Goal: Task Accomplishment & Management: Use online tool/utility

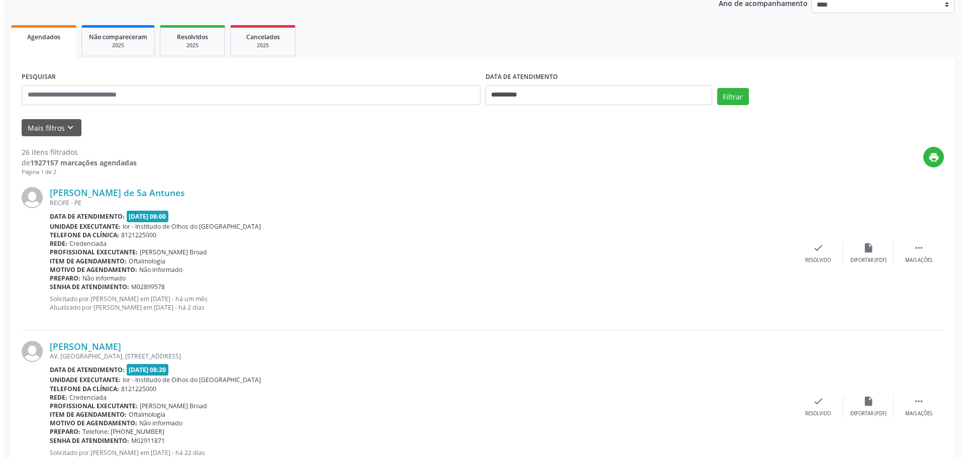
scroll to position [151, 0]
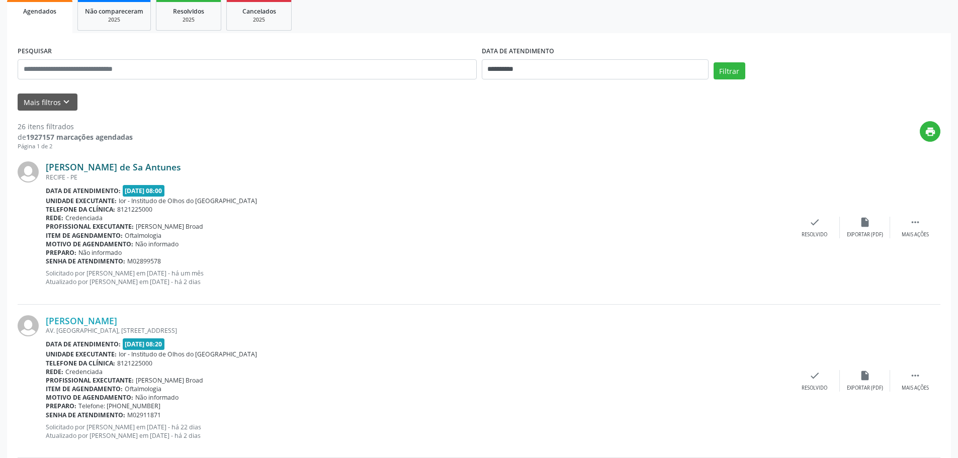
drag, startPoint x: 194, startPoint y: 161, endPoint x: 47, endPoint y: 164, distance: 146.3
click at [47, 164] on div "[PERSON_NAME] de Sa Antunes [GEOGRAPHIC_DATA] - [GEOGRAPHIC_DATA] Data de atend…" at bounding box center [479, 227] width 922 height 153
copy link "[PERSON_NAME] de Sa Antunes"
click at [817, 228] on div "check Resolvido" at bounding box center [814, 228] width 50 height 22
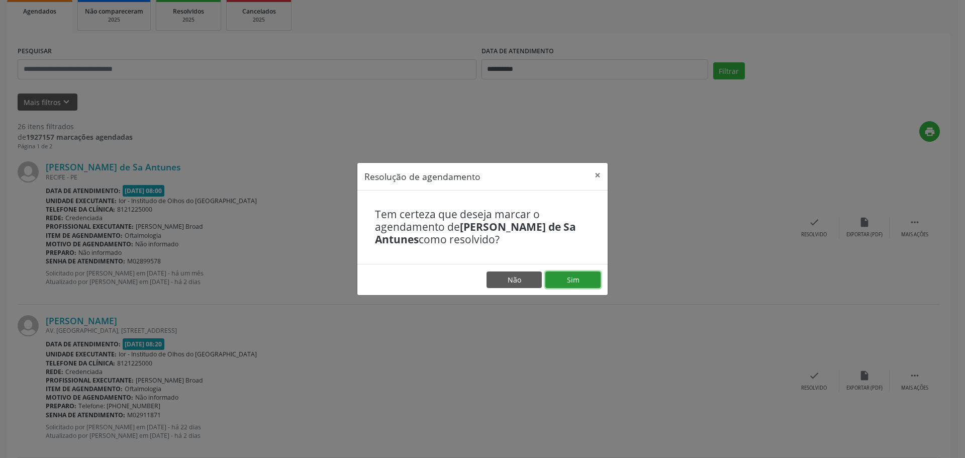
click at [563, 281] on button "Sim" at bounding box center [572, 279] width 55 height 17
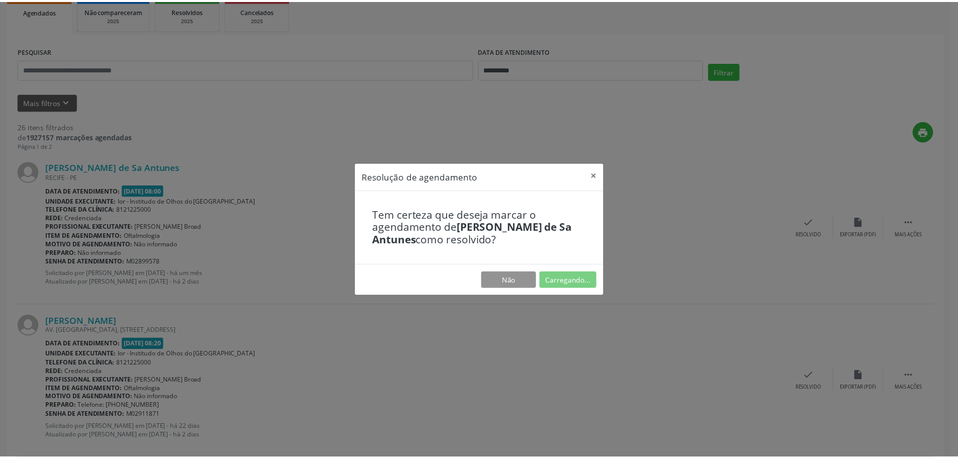
scroll to position [0, 0]
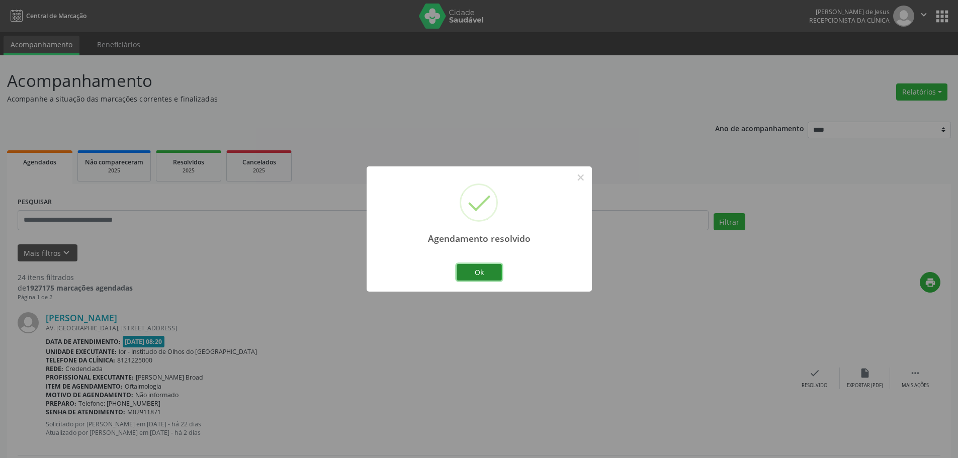
click at [468, 271] on button "Ok" at bounding box center [478, 272] width 45 height 17
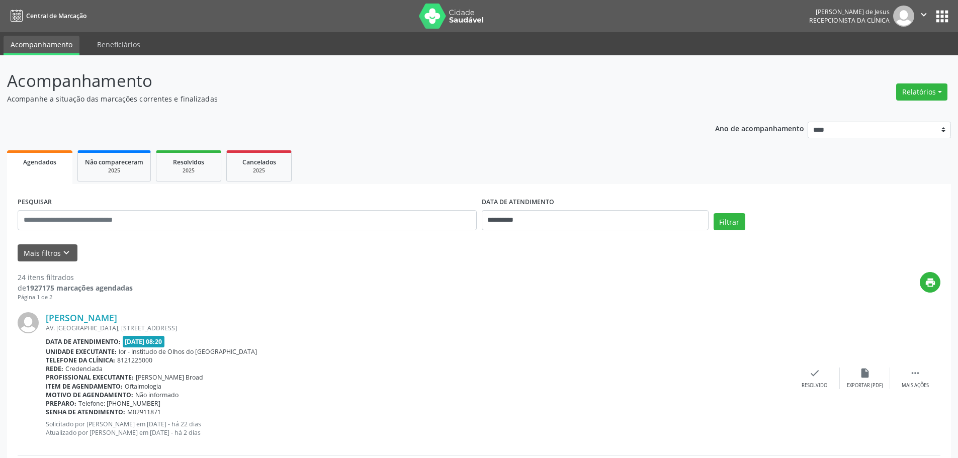
drag, startPoint x: 203, startPoint y: 317, endPoint x: 46, endPoint y: 302, distance: 158.1
click at [44, 311] on div "[PERSON_NAME] AV. [GEOGRAPHIC_DATA], [STREET_ADDRESS] Data de atendimento: [DAT…" at bounding box center [479, 378] width 922 height 153
copy div "[PERSON_NAME]"
click at [163, 284] on div "print" at bounding box center [536, 287] width 807 height 30
drag, startPoint x: 44, startPoint y: 313, endPoint x: 189, endPoint y: 303, distance: 145.1
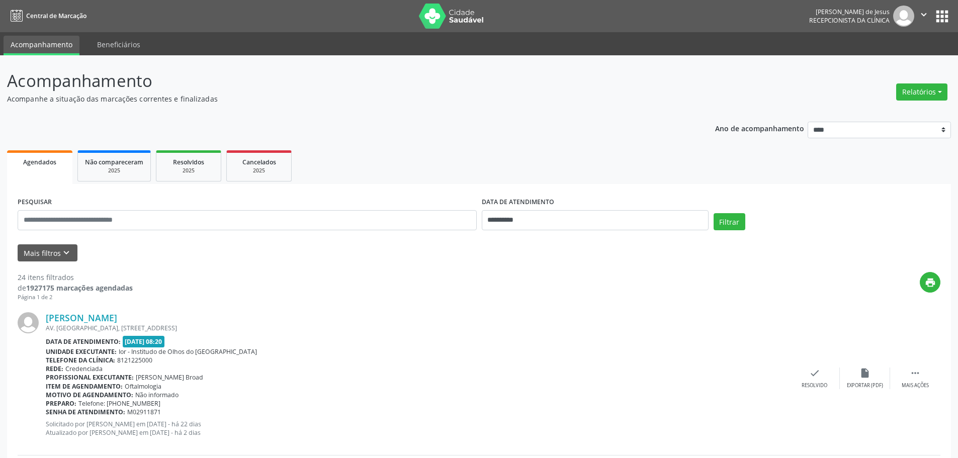
click at [189, 303] on div "[PERSON_NAME] AV. [GEOGRAPHIC_DATA], [STREET_ADDRESS] Data de atendimento: [DAT…" at bounding box center [479, 378] width 922 height 153
copy div "[PERSON_NAME]"
click at [117, 320] on link "[PERSON_NAME]" at bounding box center [81, 317] width 71 height 11
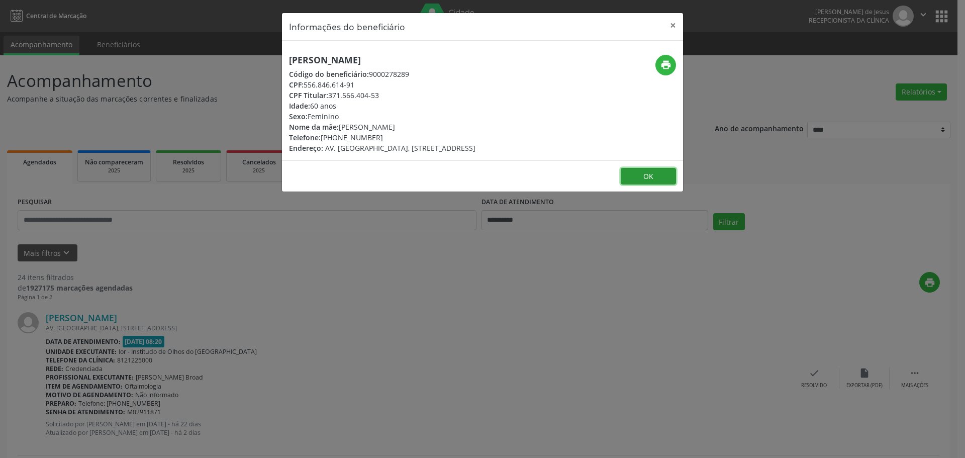
click at [646, 185] on button "OK" at bounding box center [648, 176] width 55 height 17
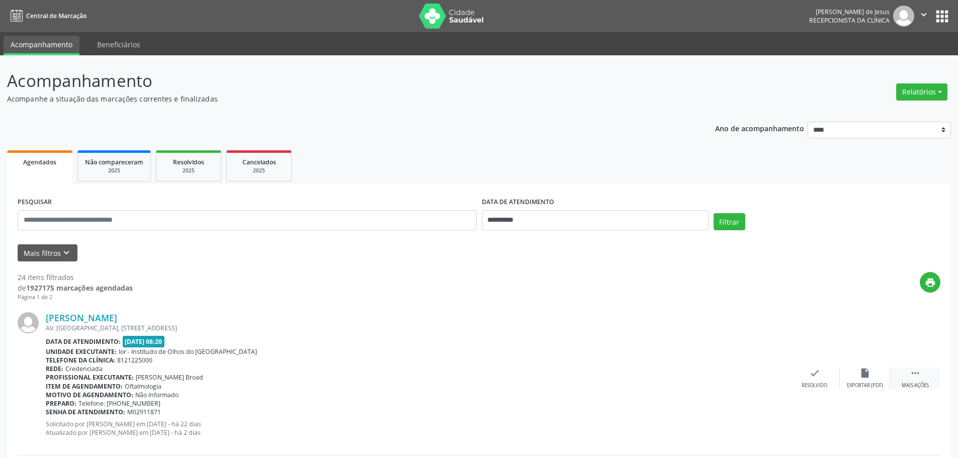
click at [913, 375] on icon "" at bounding box center [914, 372] width 11 height 11
click at [867, 375] on icon "alarm_off" at bounding box center [864, 372] width 11 height 11
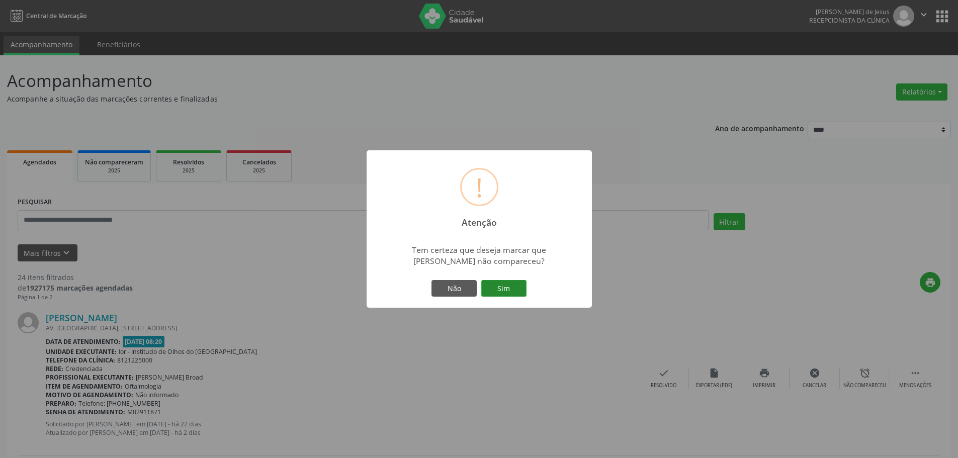
drag, startPoint x: 507, startPoint y: 291, endPoint x: 498, endPoint y: 292, distance: 9.6
click at [507, 291] on button "Sim" at bounding box center [503, 288] width 45 height 17
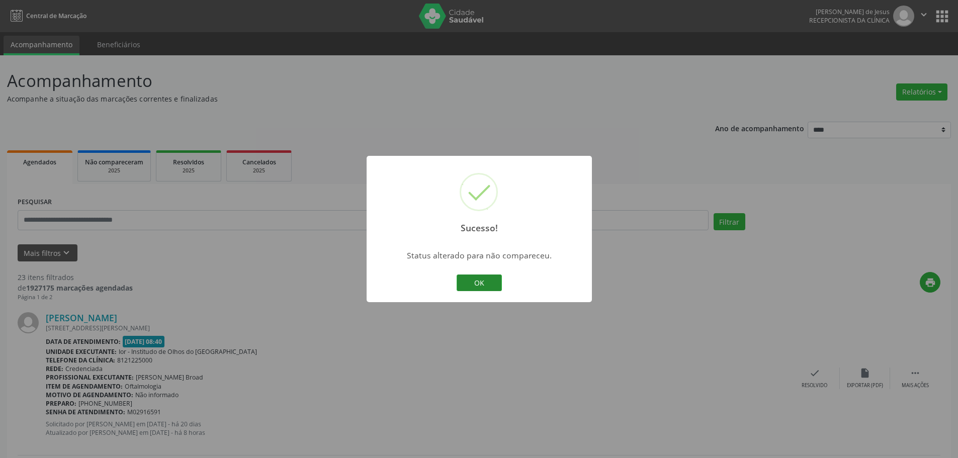
click at [467, 283] on button "OK" at bounding box center [478, 282] width 45 height 17
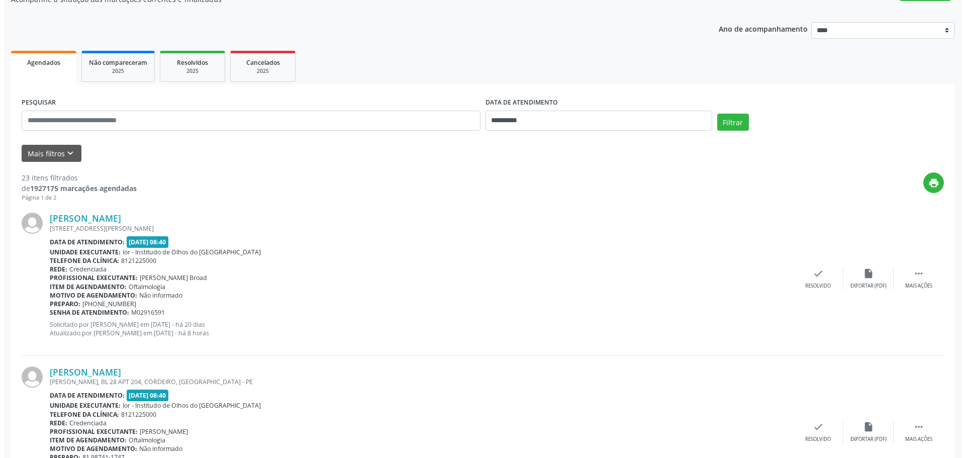
scroll to position [101, 0]
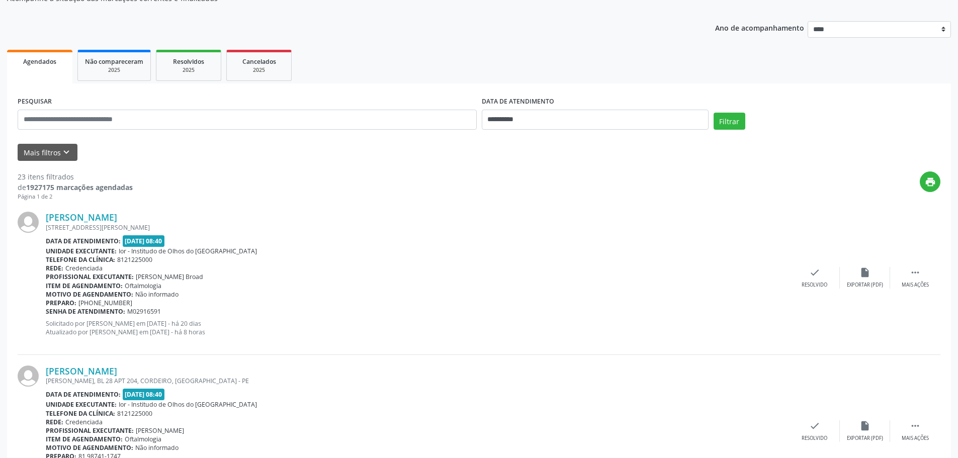
drag, startPoint x: 135, startPoint y: 219, endPoint x: 43, endPoint y: 219, distance: 92.0
click at [43, 219] on div "[PERSON_NAME] [STREET_ADDRESS][PERSON_NAME] Data de atendimento: [DATE] 08:40 U…" at bounding box center [479, 277] width 922 height 153
copy div "[PERSON_NAME]"
click at [805, 270] on div "check Resolvido" at bounding box center [814, 278] width 50 height 22
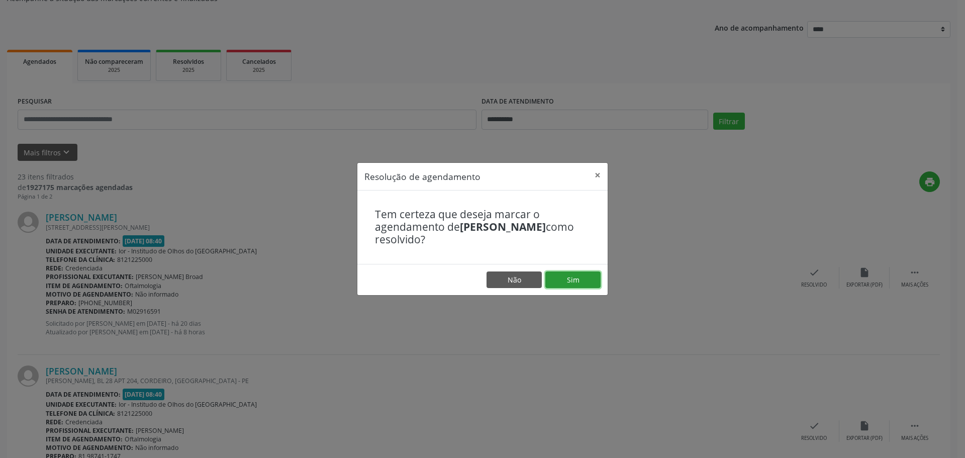
click at [592, 282] on button "Sim" at bounding box center [572, 279] width 55 height 17
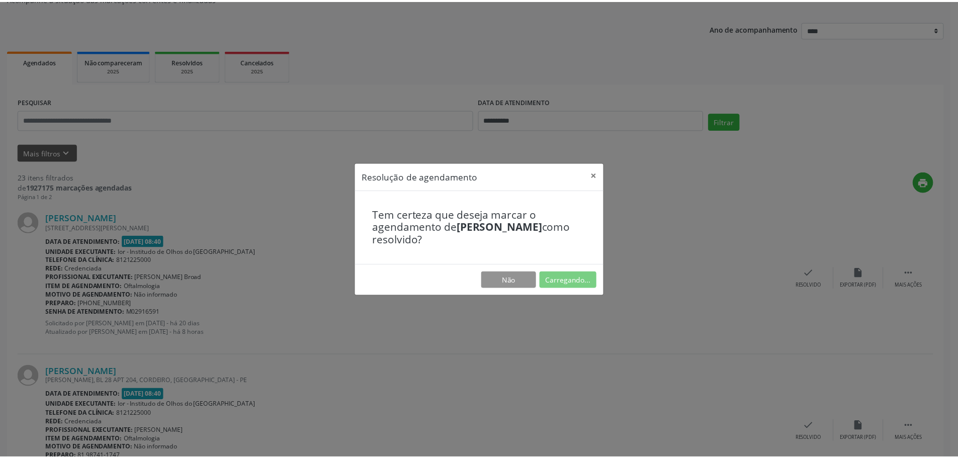
scroll to position [0, 0]
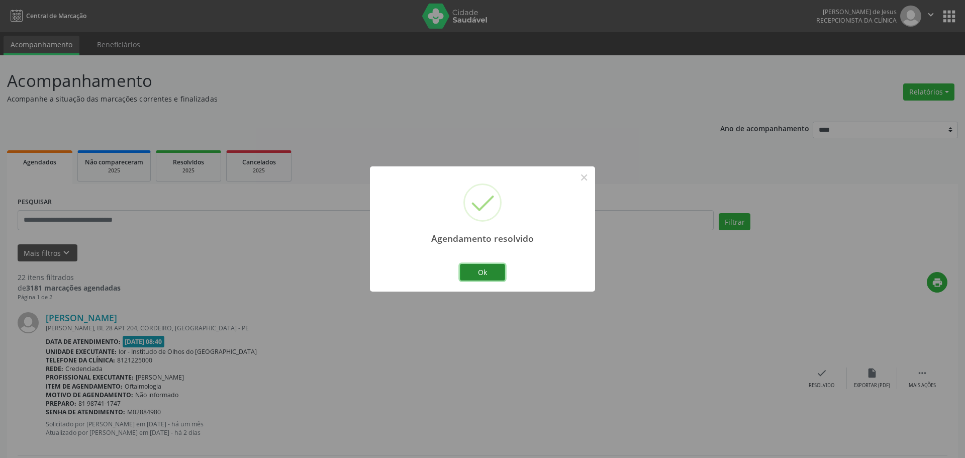
click at [473, 273] on button "Ok" at bounding box center [482, 272] width 45 height 17
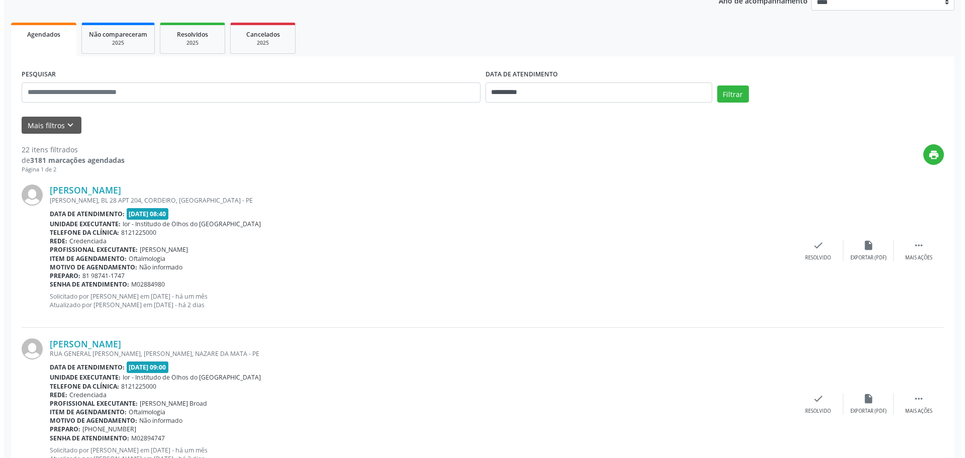
scroll to position [151, 0]
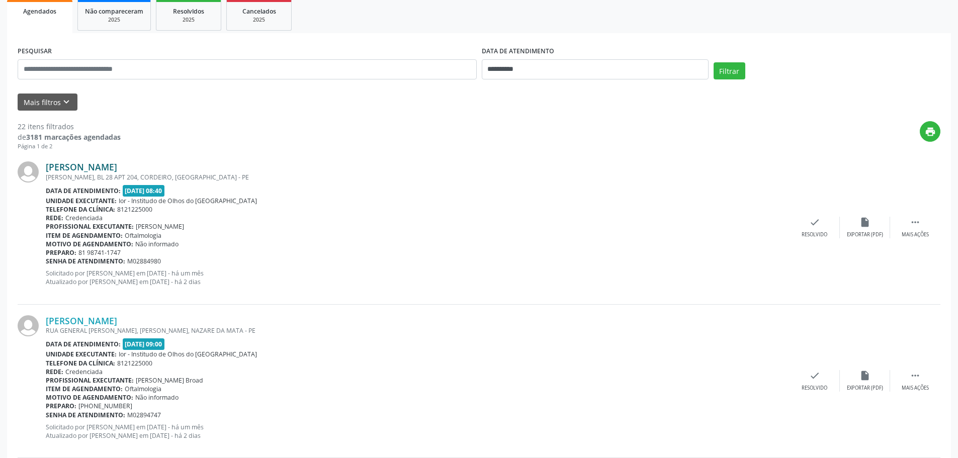
drag, startPoint x: 171, startPoint y: 170, endPoint x: 50, endPoint y: 166, distance: 121.2
click at [46, 169] on div "[PERSON_NAME]" at bounding box center [417, 166] width 743 height 11
copy link "[PERSON_NAME]"
click at [806, 222] on div "check Resolvido" at bounding box center [814, 228] width 50 height 22
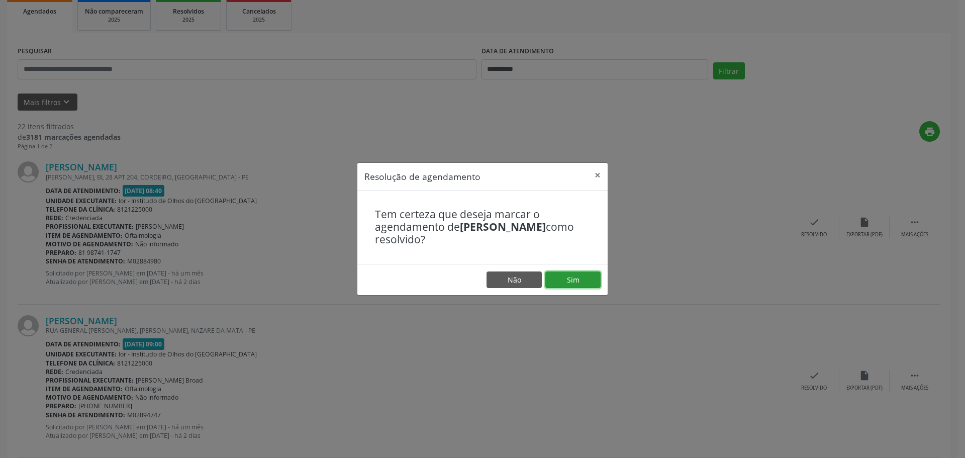
drag, startPoint x: 576, startPoint y: 283, endPoint x: 566, endPoint y: 283, distance: 9.6
click at [575, 283] on button "Sim" at bounding box center [572, 279] width 55 height 17
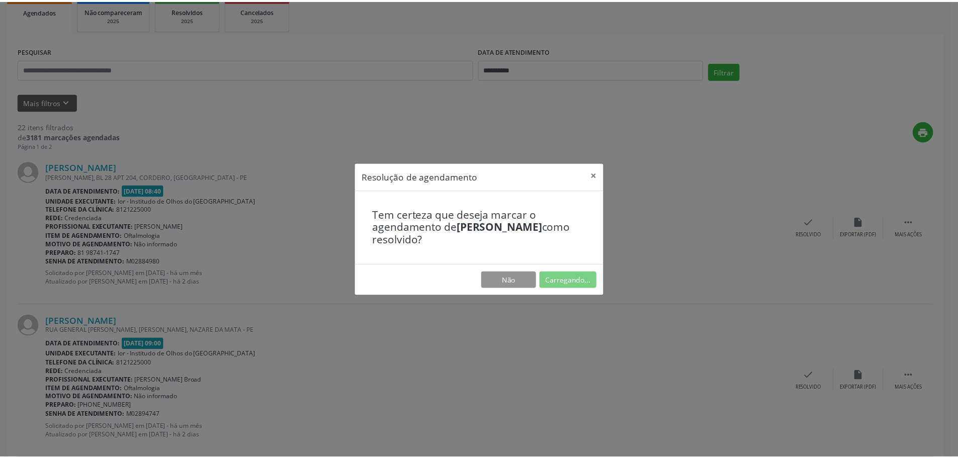
scroll to position [0, 0]
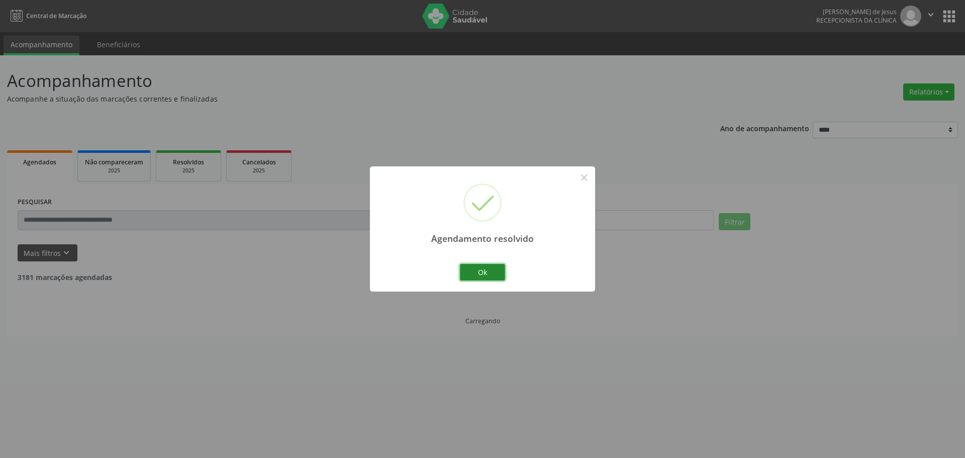
click at [485, 270] on button "Ok" at bounding box center [482, 272] width 45 height 17
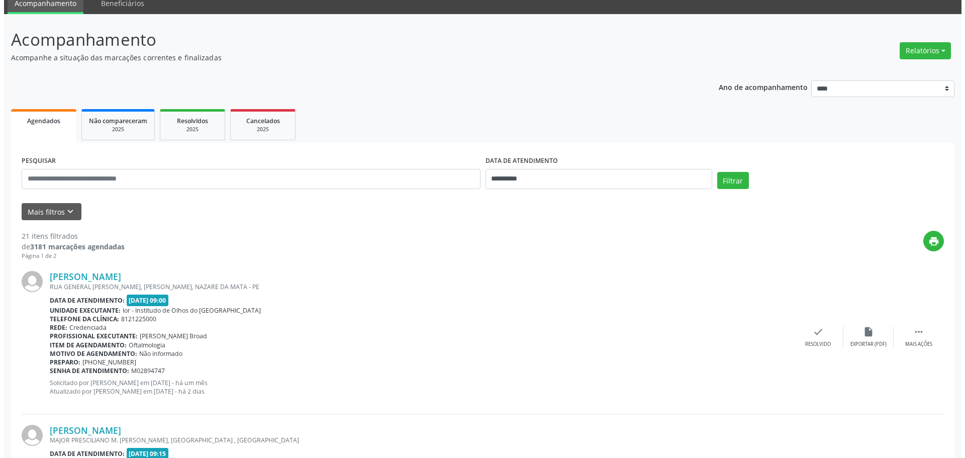
scroll to position [101, 0]
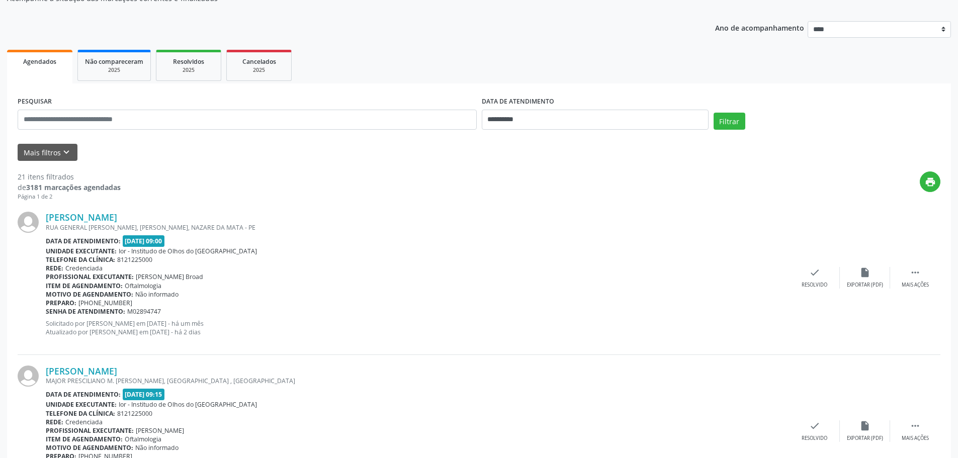
drag, startPoint x: 206, startPoint y: 216, endPoint x: 50, endPoint y: 209, distance: 156.0
click at [50, 209] on div "[PERSON_NAME] [GEOGRAPHIC_DATA][PERSON_NAME], JUA, NAZARE DA [GEOGRAPHIC_DATA] …" at bounding box center [479, 277] width 922 height 153
copy link "[PERSON_NAME]"
click at [804, 267] on div "check Resolvido" at bounding box center [814, 278] width 50 height 22
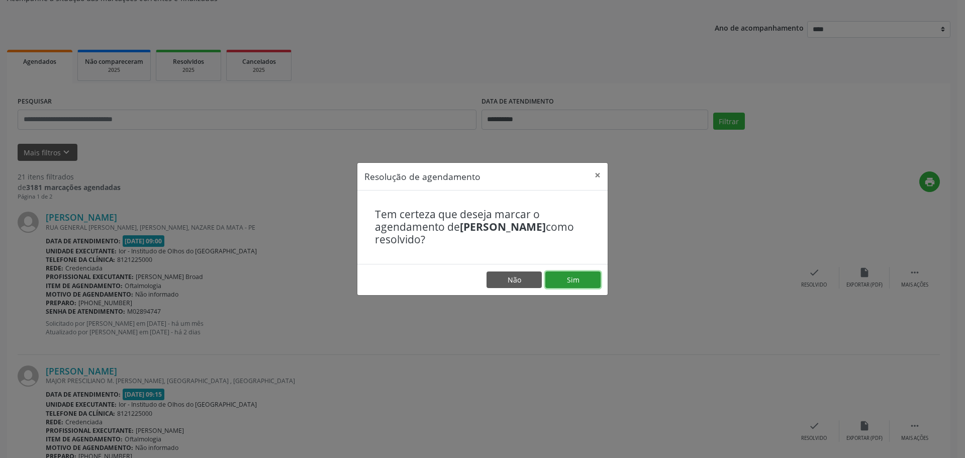
drag, startPoint x: 575, startPoint y: 281, endPoint x: 563, endPoint y: 276, distance: 12.7
click at [575, 281] on button "Sim" at bounding box center [572, 279] width 55 height 17
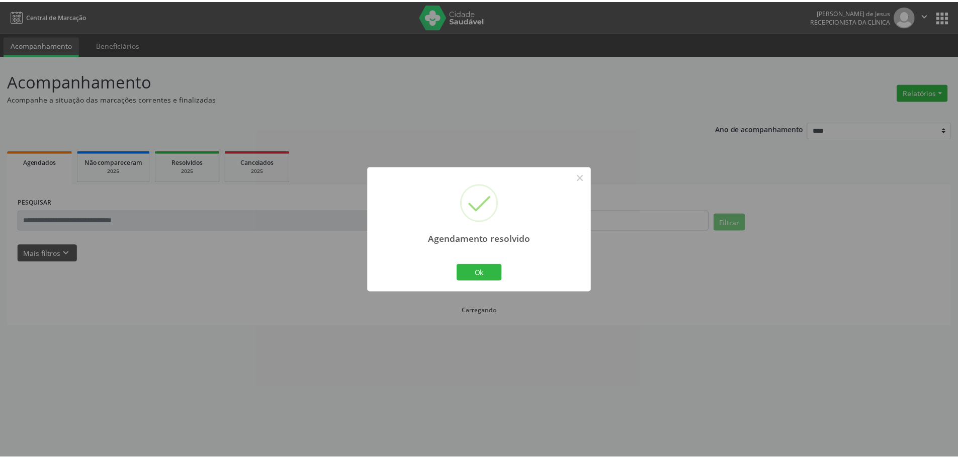
scroll to position [0, 0]
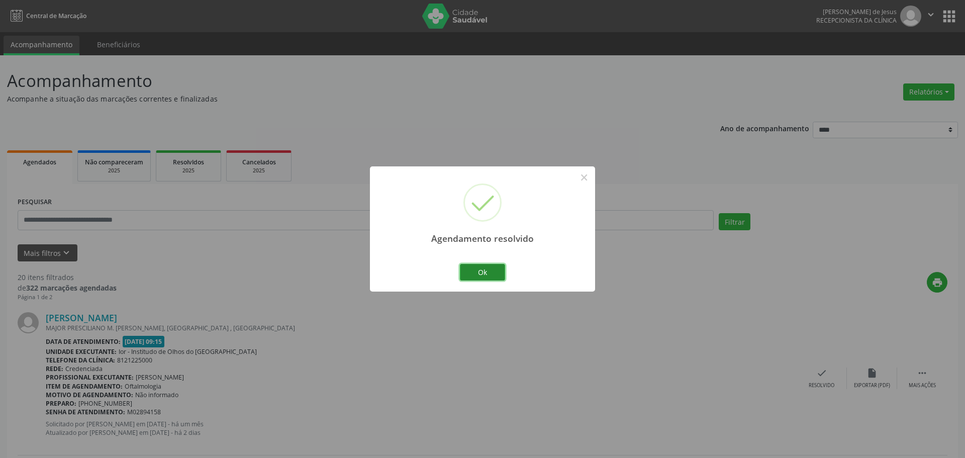
click at [489, 271] on button "Ok" at bounding box center [482, 272] width 45 height 17
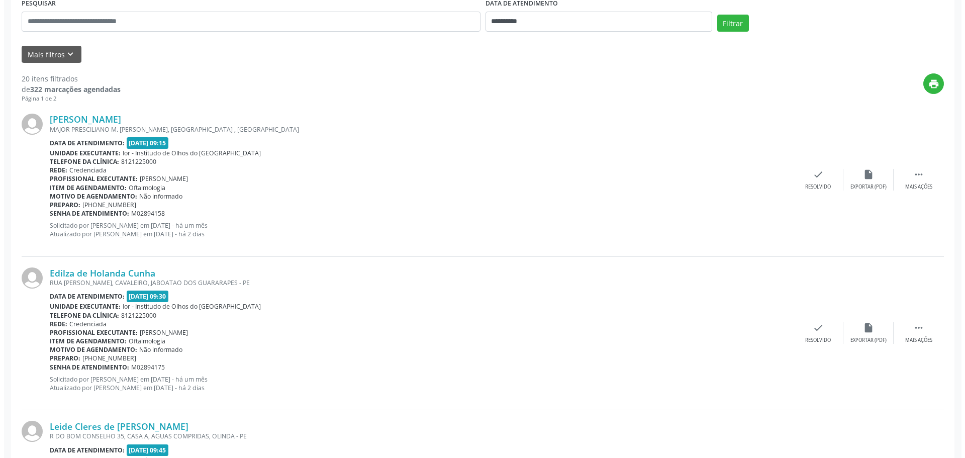
scroll to position [201, 0]
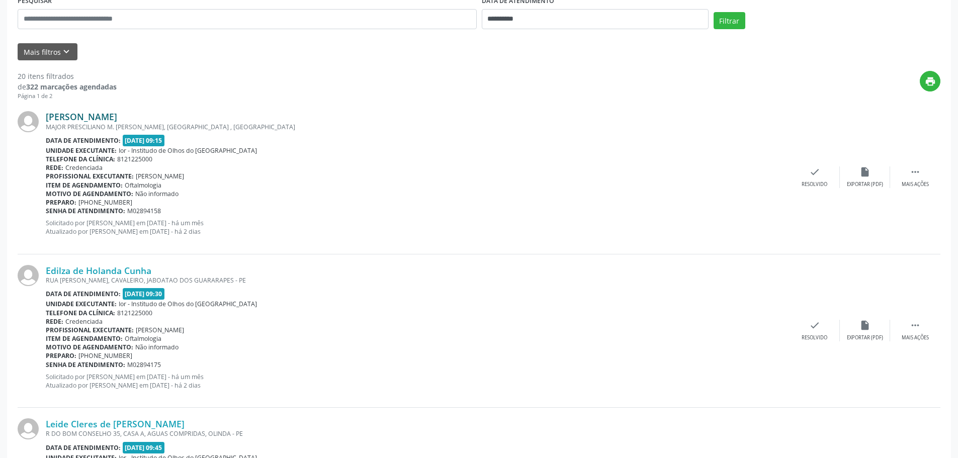
drag, startPoint x: 140, startPoint y: 115, endPoint x: 51, endPoint y: 113, distance: 89.5
click at [51, 113] on div "[PERSON_NAME]" at bounding box center [417, 116] width 743 height 11
click at [147, 108] on div "[PERSON_NAME] MAJOR [PERSON_NAME] [PERSON_NAME], [GEOGRAPHIC_DATA] , [GEOGRAPHI…" at bounding box center [479, 177] width 922 height 153
click at [153, 110] on div "[PERSON_NAME] MAJOR [PERSON_NAME] [PERSON_NAME], [GEOGRAPHIC_DATA] , [GEOGRAPHI…" at bounding box center [479, 177] width 922 height 153
drag, startPoint x: 149, startPoint y: 103, endPoint x: 82, endPoint y: 101, distance: 66.4
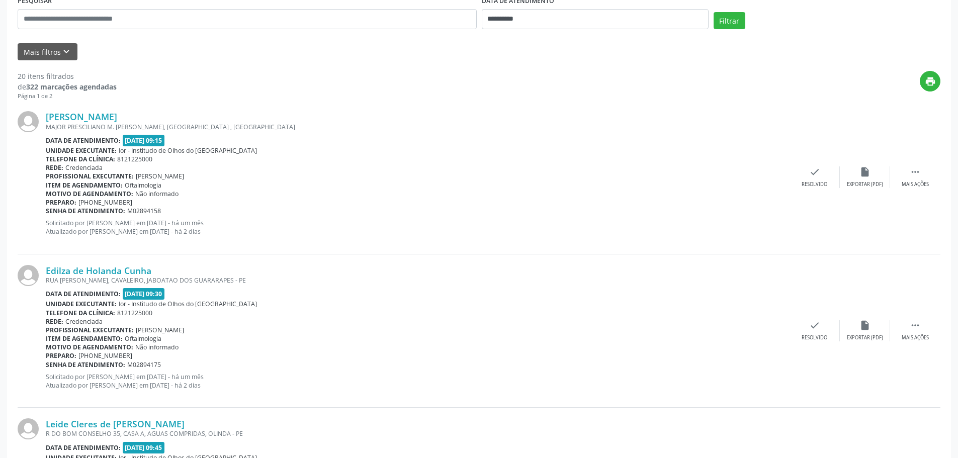
click at [147, 103] on div "[PERSON_NAME] MAJOR [PERSON_NAME] [PERSON_NAME], [GEOGRAPHIC_DATA] , [GEOGRAPHI…" at bounding box center [479, 177] width 922 height 153
drag, startPoint x: 52, startPoint y: 107, endPoint x: 127, endPoint y: 112, distance: 75.1
click at [109, 111] on div "[PERSON_NAME] MAJOR [PERSON_NAME] [PERSON_NAME], [GEOGRAPHIC_DATA] , [GEOGRAPHI…" at bounding box center [479, 177] width 922 height 153
click at [141, 113] on div "[PERSON_NAME]" at bounding box center [417, 116] width 743 height 11
drag, startPoint x: 146, startPoint y: 115, endPoint x: 47, endPoint y: 120, distance: 98.7
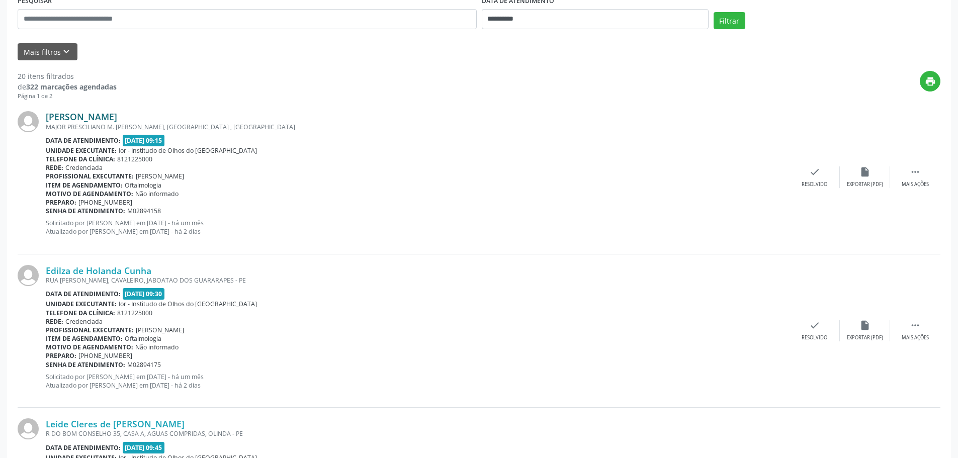
click at [47, 120] on div "[PERSON_NAME]" at bounding box center [417, 116] width 743 height 11
copy link "[PERSON_NAME]"
click at [804, 171] on div "check Resolvido" at bounding box center [814, 177] width 50 height 22
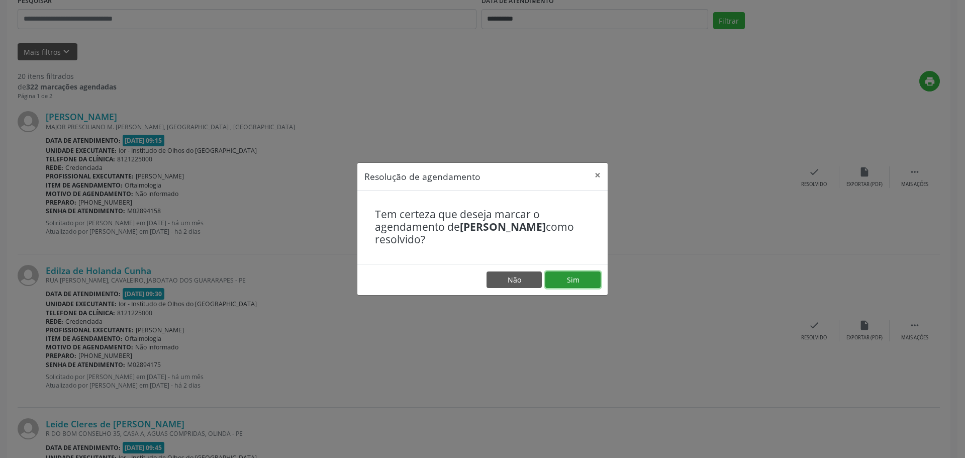
click at [581, 276] on button "Sim" at bounding box center [572, 279] width 55 height 17
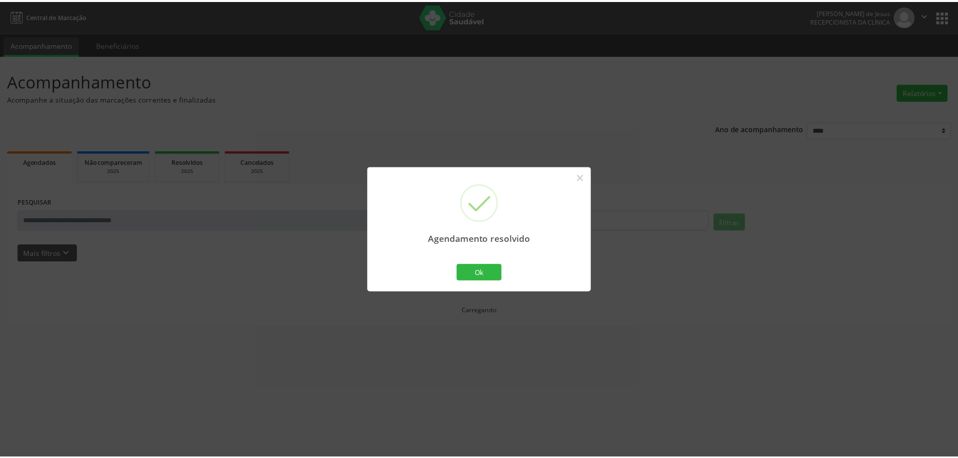
scroll to position [0, 0]
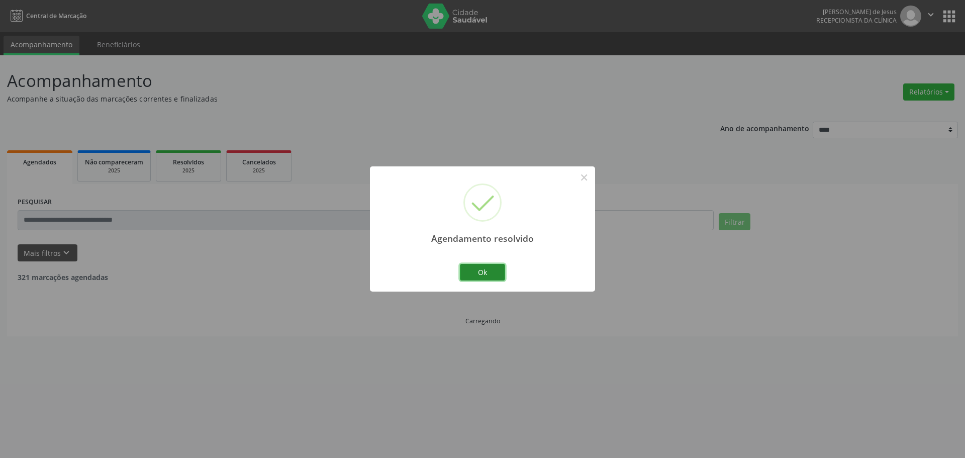
click at [485, 275] on button "Ok" at bounding box center [482, 272] width 45 height 17
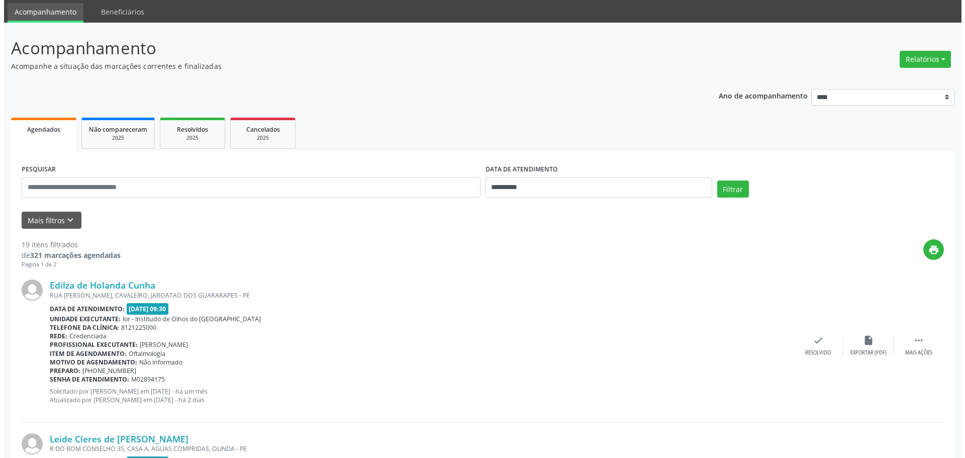
scroll to position [50, 0]
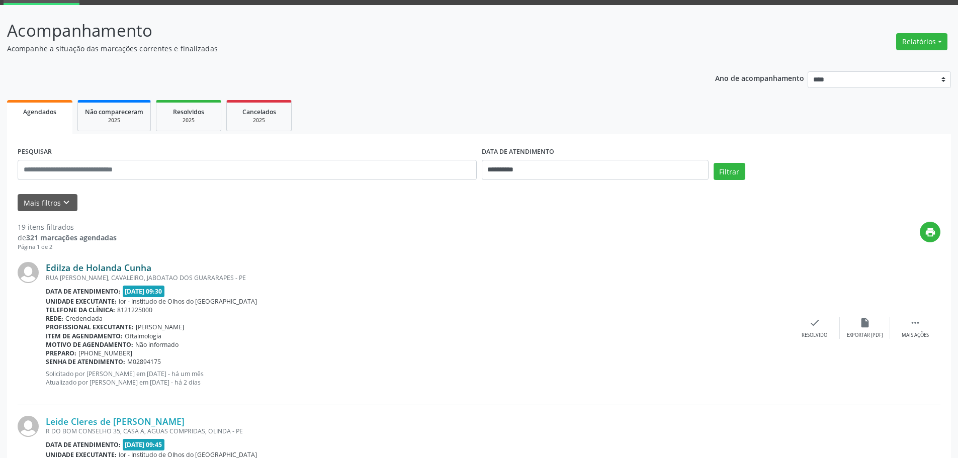
drag, startPoint x: 162, startPoint y: 266, endPoint x: 49, endPoint y: 264, distance: 113.1
click at [47, 265] on div "Edilza de Holanda Cunha" at bounding box center [417, 267] width 743 height 11
copy link "Edilza de Holanda Cunha"
click at [820, 332] on div "Resolvido" at bounding box center [814, 335] width 26 height 7
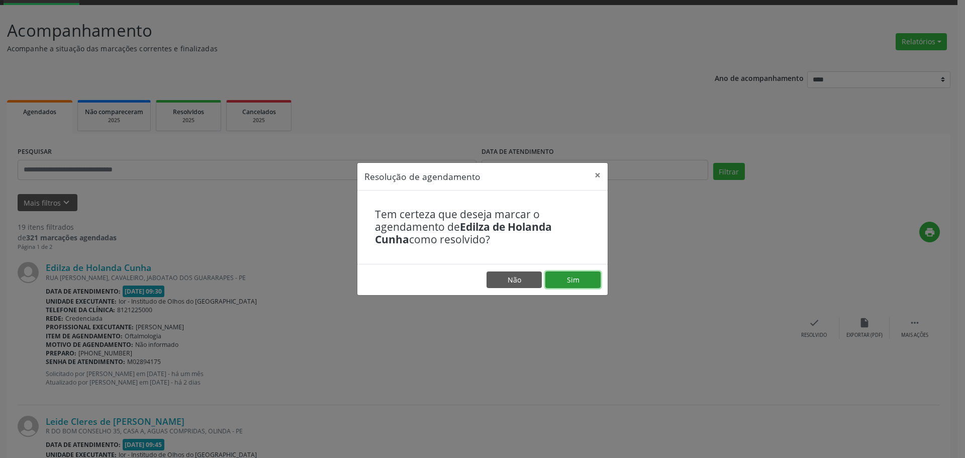
click at [582, 279] on button "Sim" at bounding box center [572, 279] width 55 height 17
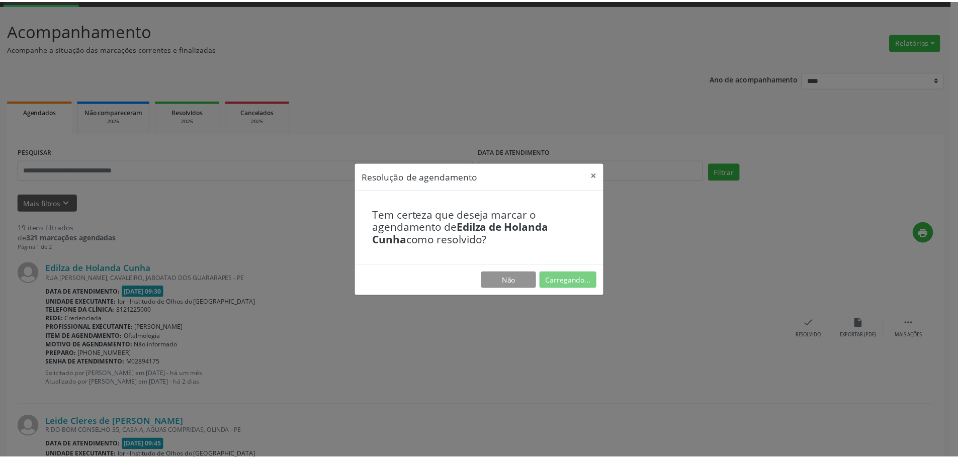
scroll to position [0, 0]
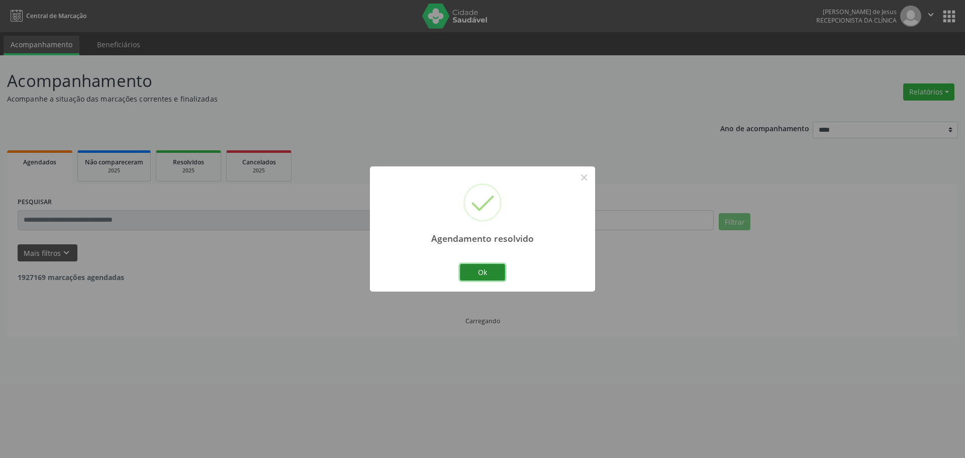
click at [494, 272] on button "Ok" at bounding box center [482, 272] width 45 height 17
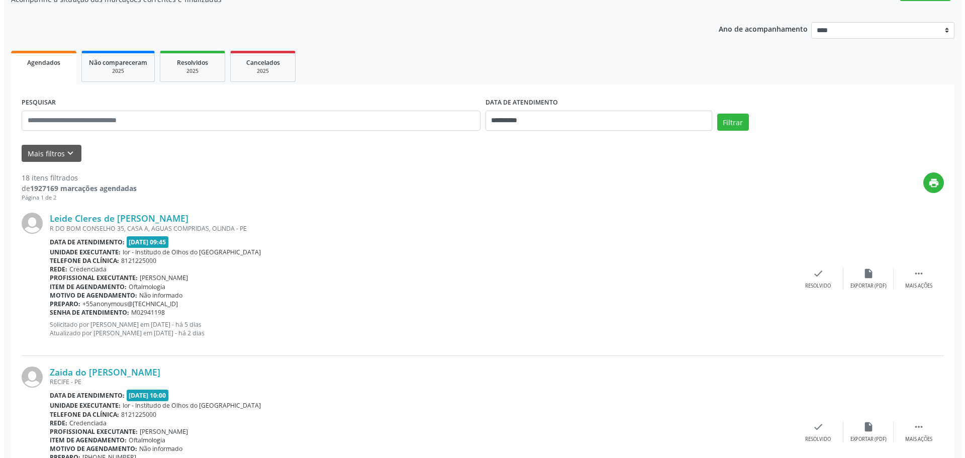
scroll to position [101, 0]
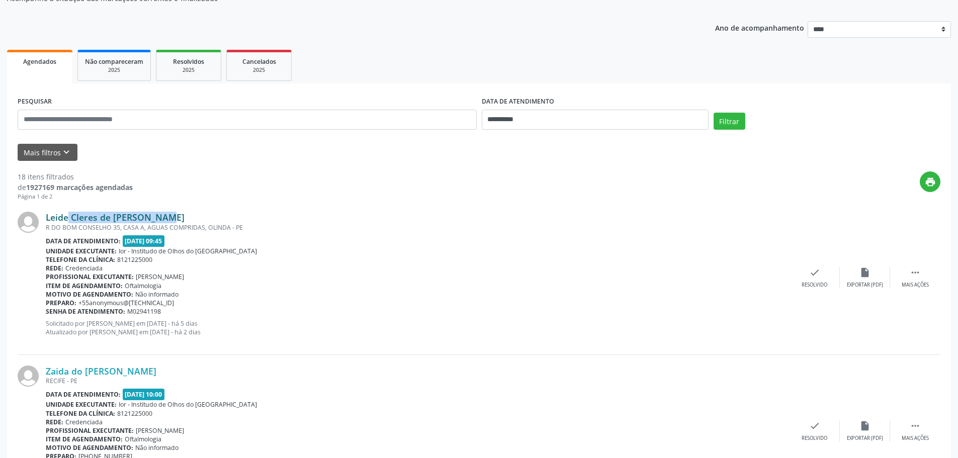
drag, startPoint x: 146, startPoint y: 214, endPoint x: 47, endPoint y: 212, distance: 99.1
click at [47, 212] on div "Leide Cleres de [PERSON_NAME]" at bounding box center [417, 217] width 743 height 11
copy link "Leide Cleres de [PERSON_NAME]"
click at [808, 274] on div "check Resolvido" at bounding box center [814, 278] width 50 height 22
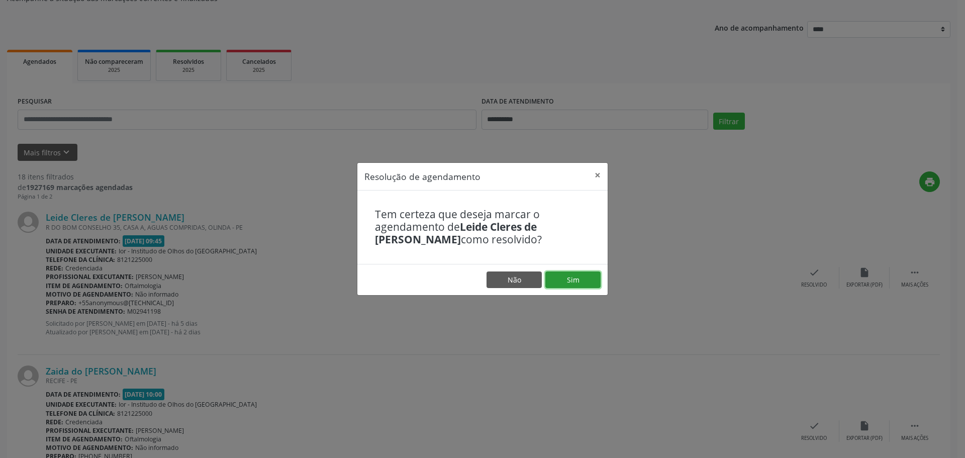
drag, startPoint x: 581, startPoint y: 282, endPoint x: 559, endPoint y: 268, distance: 26.1
click at [580, 282] on button "Sim" at bounding box center [572, 279] width 55 height 17
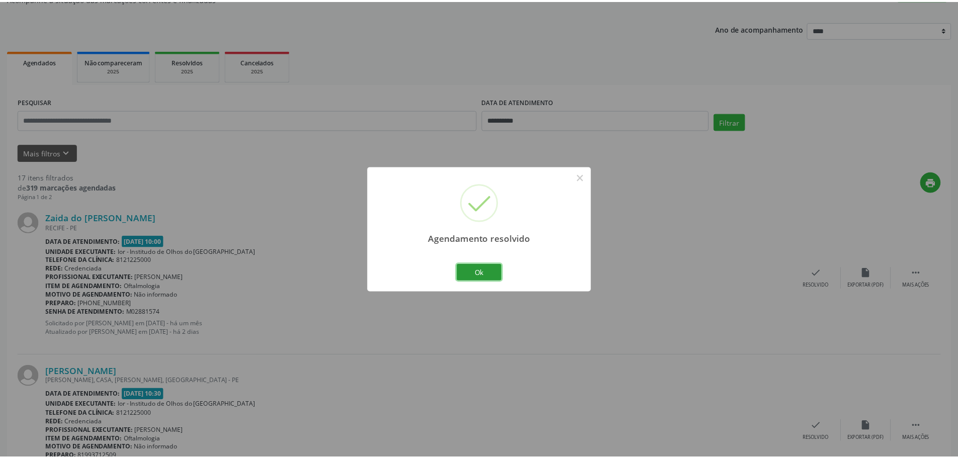
scroll to position [0, 0]
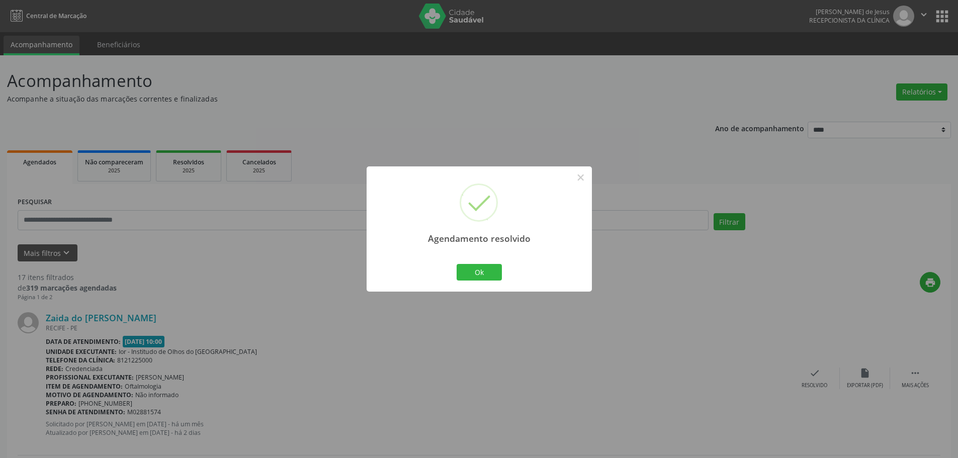
click at [470, 263] on div "Ok Cancel" at bounding box center [479, 271] width 50 height 21
click at [459, 273] on button "Ok" at bounding box center [478, 272] width 45 height 17
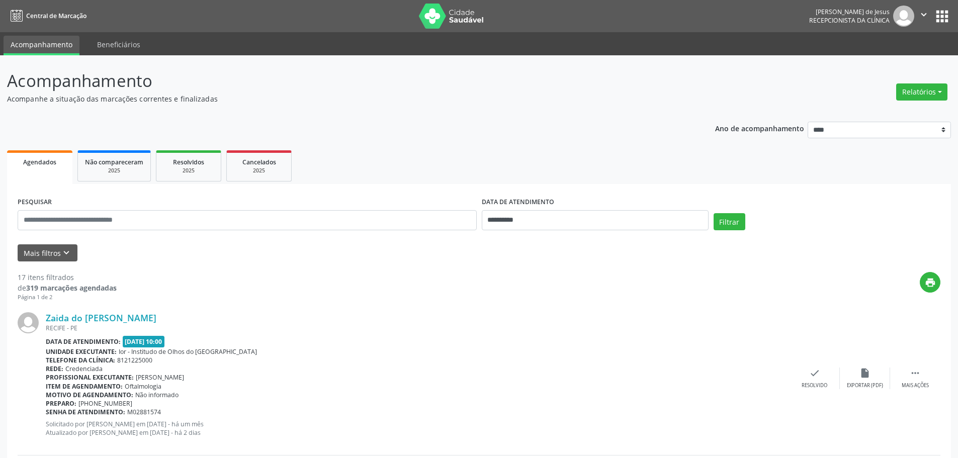
drag, startPoint x: 183, startPoint y: 316, endPoint x: 59, endPoint y: 309, distance: 124.9
click at [44, 314] on div "Zaida do [PERSON_NAME] [GEOGRAPHIC_DATA] - [GEOGRAPHIC_DATA] Data de atendiment…" at bounding box center [479, 378] width 922 height 153
copy div "Zaida do [PERSON_NAME]"
click at [815, 378] on icon "check" at bounding box center [814, 372] width 11 height 11
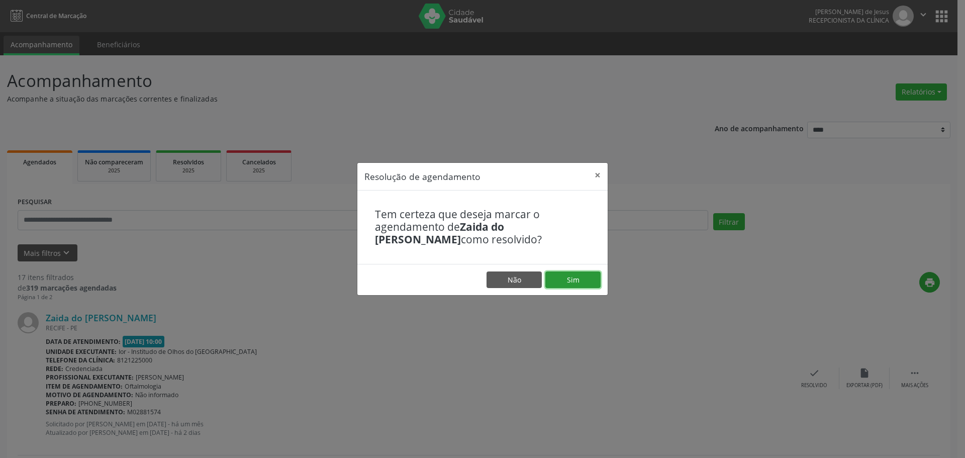
click at [591, 275] on button "Sim" at bounding box center [572, 279] width 55 height 17
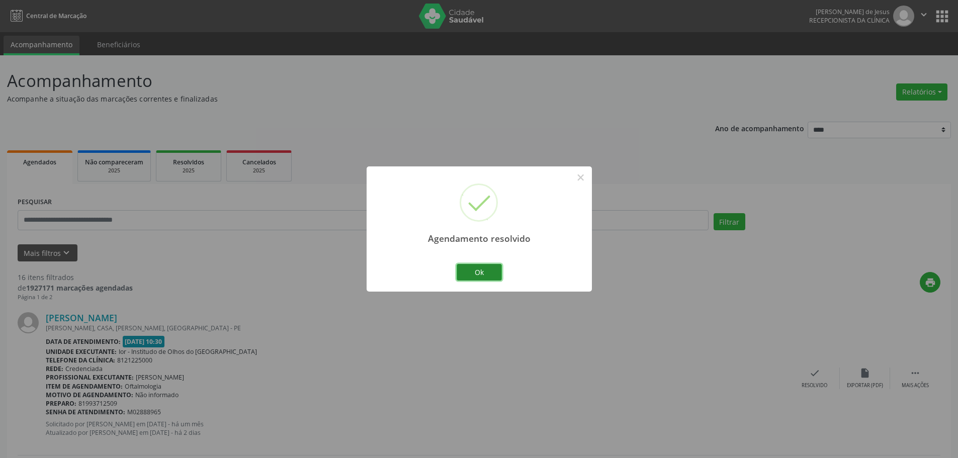
click at [486, 269] on button "Ok" at bounding box center [478, 272] width 45 height 17
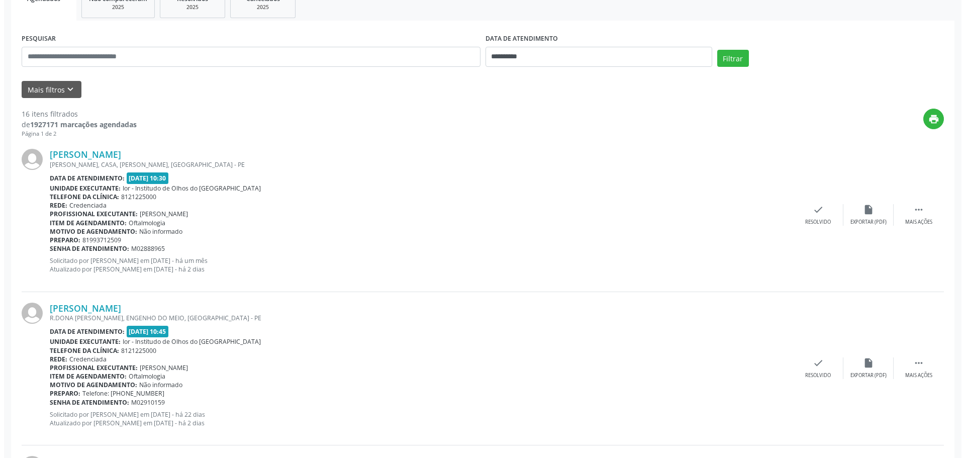
scroll to position [101, 0]
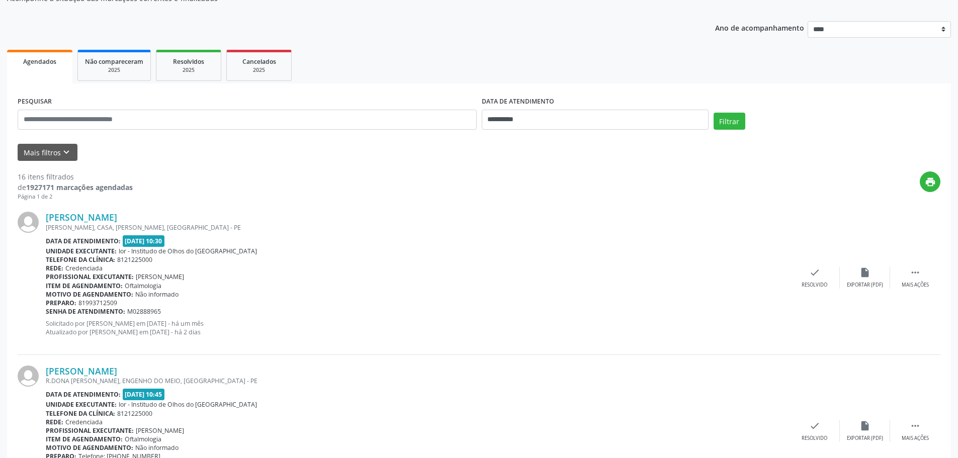
drag, startPoint x: 152, startPoint y: 218, endPoint x: 50, endPoint y: 203, distance: 103.2
click at [45, 209] on div "[PERSON_NAME] [PERSON_NAME], CASA, [PERSON_NAME], [GEOGRAPHIC_DATA] - PE Data d…" at bounding box center [479, 277] width 922 height 153
drag, startPoint x: 235, startPoint y: 173, endPoint x: 220, endPoint y: 183, distance: 18.3
click at [234, 171] on div "print" at bounding box center [536, 186] width 807 height 30
drag, startPoint x: 146, startPoint y: 217, endPoint x: 45, endPoint y: 221, distance: 101.1
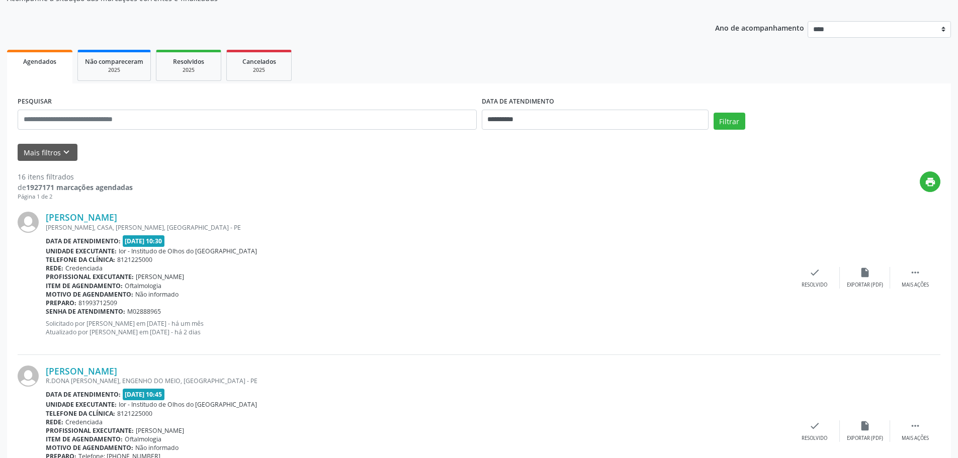
click at [45, 221] on div "[PERSON_NAME] [PERSON_NAME], CASA, [PERSON_NAME], [GEOGRAPHIC_DATA] - PE Data d…" at bounding box center [479, 277] width 922 height 153
click at [810, 274] on icon "check" at bounding box center [814, 272] width 11 height 11
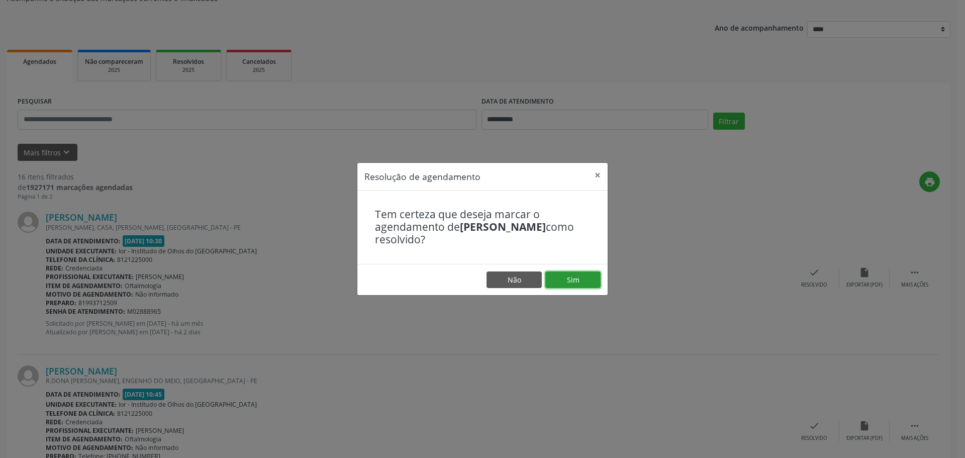
click at [566, 278] on button "Sim" at bounding box center [572, 279] width 55 height 17
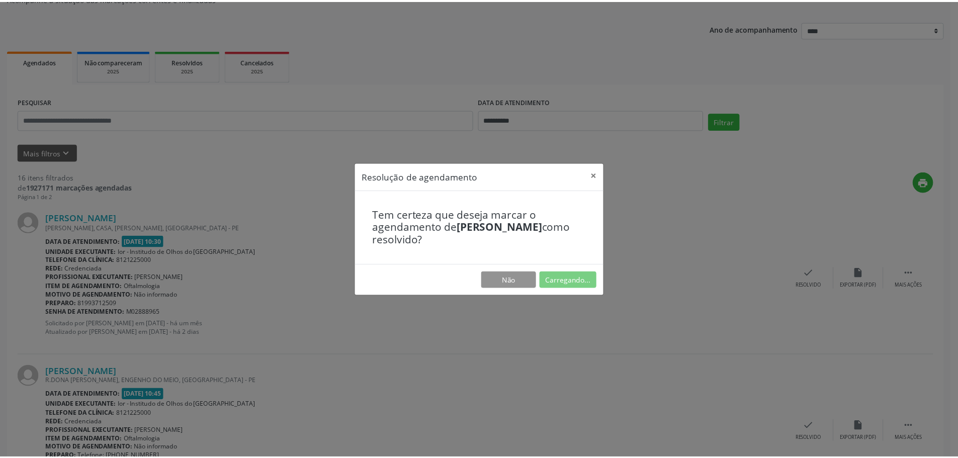
scroll to position [0, 0]
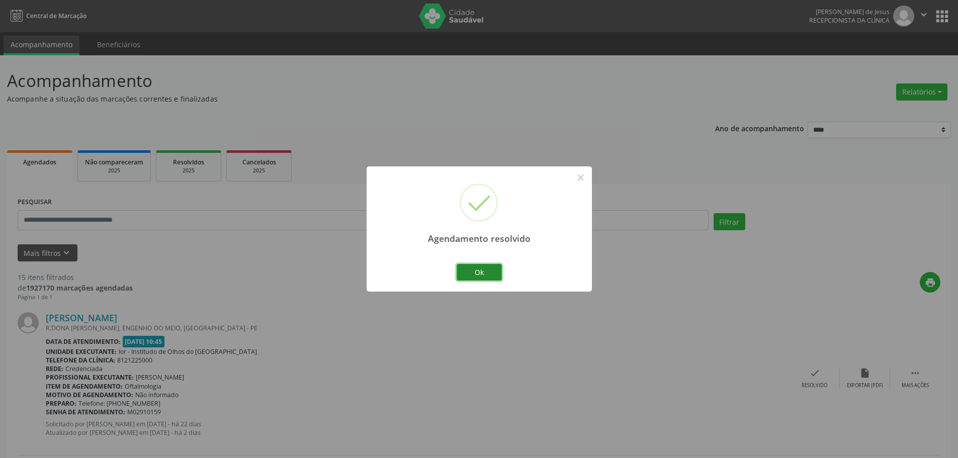
click at [491, 272] on button "Ok" at bounding box center [478, 272] width 45 height 17
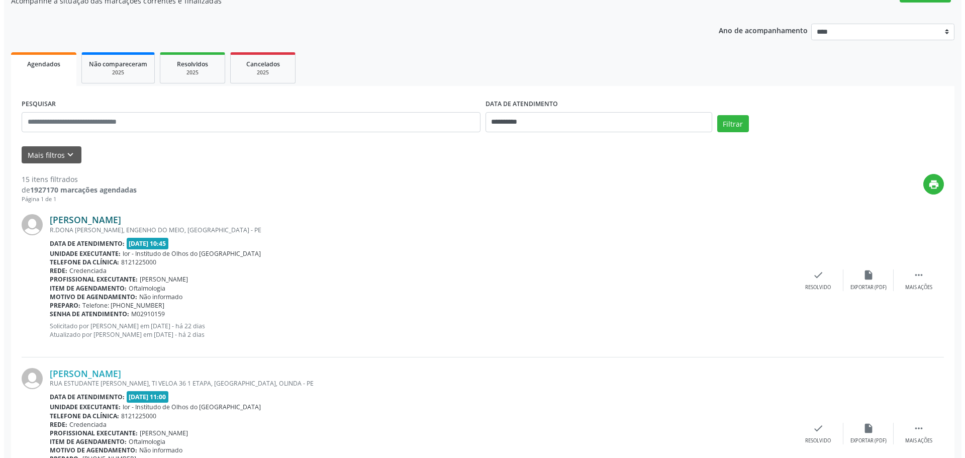
scroll to position [101, 0]
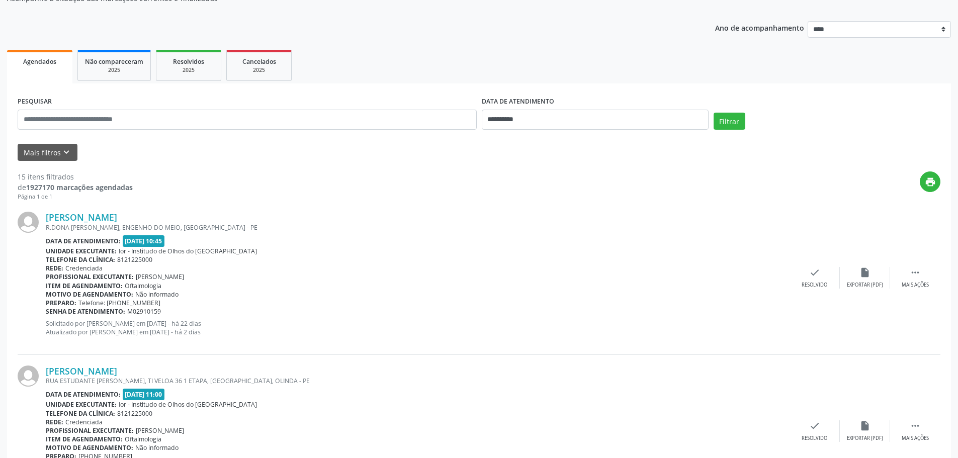
drag, startPoint x: 176, startPoint y: 216, endPoint x: 43, endPoint y: 220, distance: 133.8
click at [43, 220] on div "[PERSON_NAME] R.DONA [PERSON_NAME], ENGENHO DO MEIO, [GEOGRAPHIC_DATA] - [GEOGR…" at bounding box center [479, 277] width 922 height 153
click at [809, 269] on icon "check" at bounding box center [814, 272] width 11 height 11
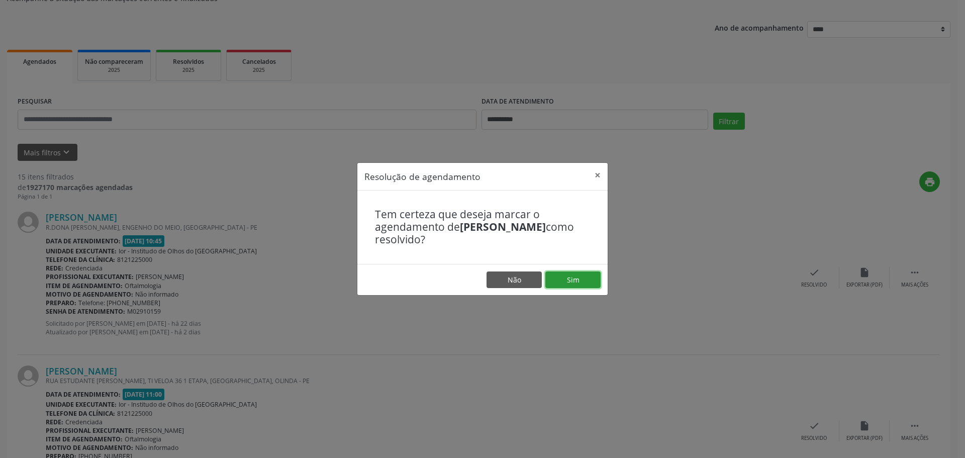
click at [568, 282] on button "Sim" at bounding box center [572, 279] width 55 height 17
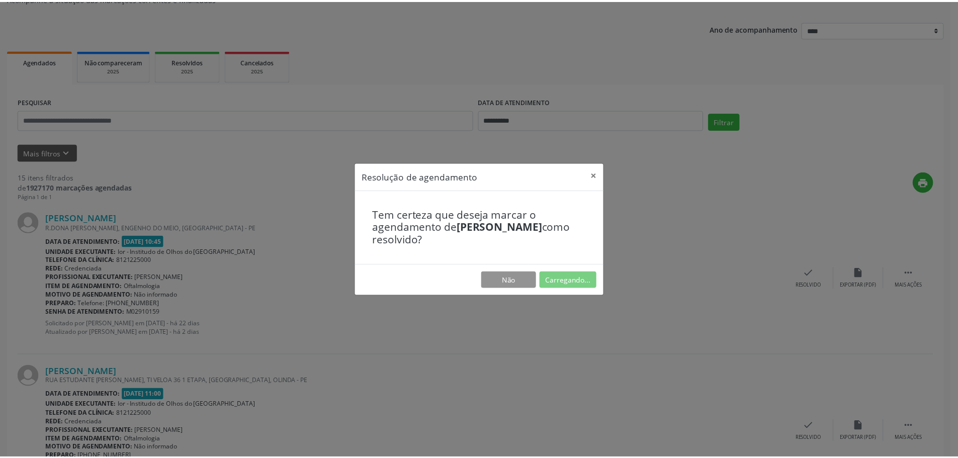
scroll to position [0, 0]
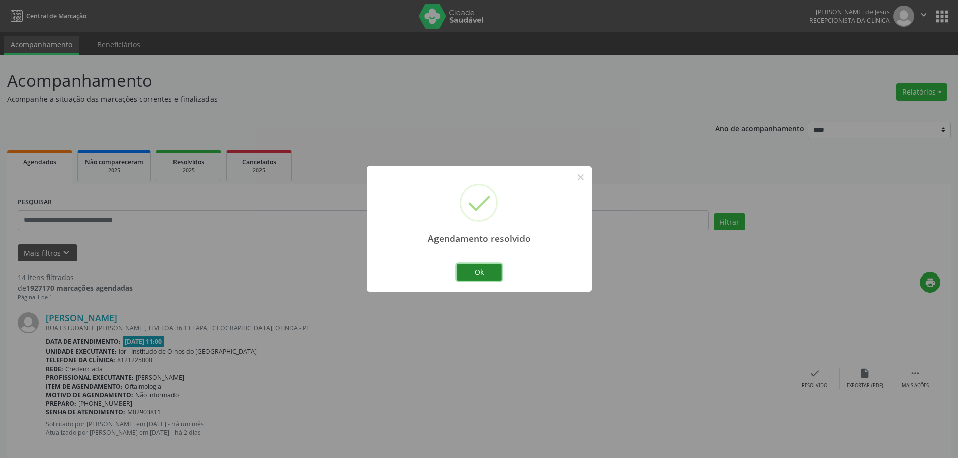
click at [486, 272] on button "Ok" at bounding box center [478, 272] width 45 height 17
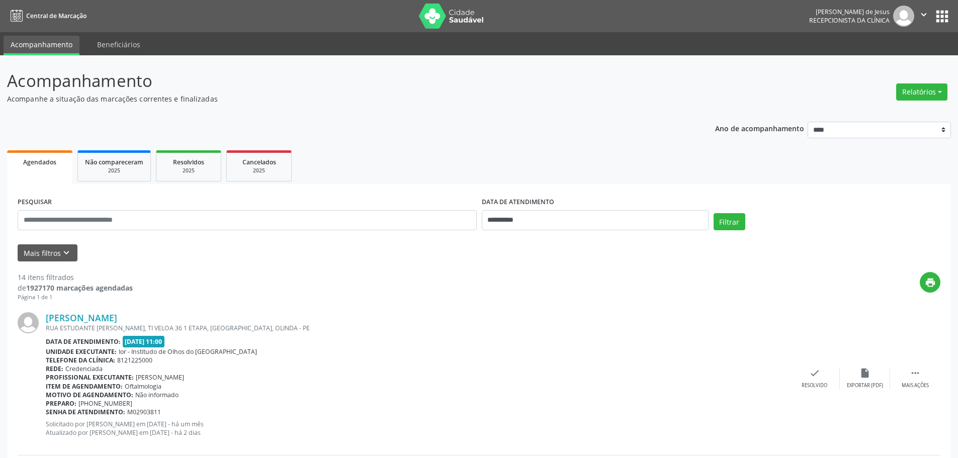
drag, startPoint x: 180, startPoint y: 315, endPoint x: 43, endPoint y: 315, distance: 136.7
click at [43, 315] on div "[PERSON_NAME] RUA ESTUDANTE [PERSON_NAME], TI VELOA 36 1 ETAPA, [GEOGRAPHIC_DAT…" at bounding box center [479, 378] width 922 height 153
click at [807, 366] on div "[PERSON_NAME] RUA ESTUDANTE [PERSON_NAME], TI VELOA 36 1 ETAPA, [GEOGRAPHIC_DAT…" at bounding box center [479, 378] width 922 height 153
click at [810, 379] on div "check Resolvido" at bounding box center [814, 378] width 50 height 22
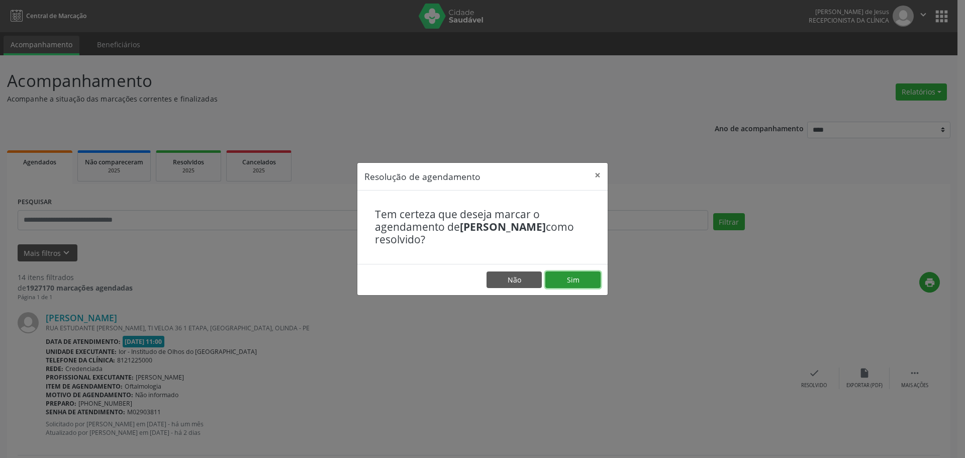
click at [571, 278] on button "Sim" at bounding box center [572, 279] width 55 height 17
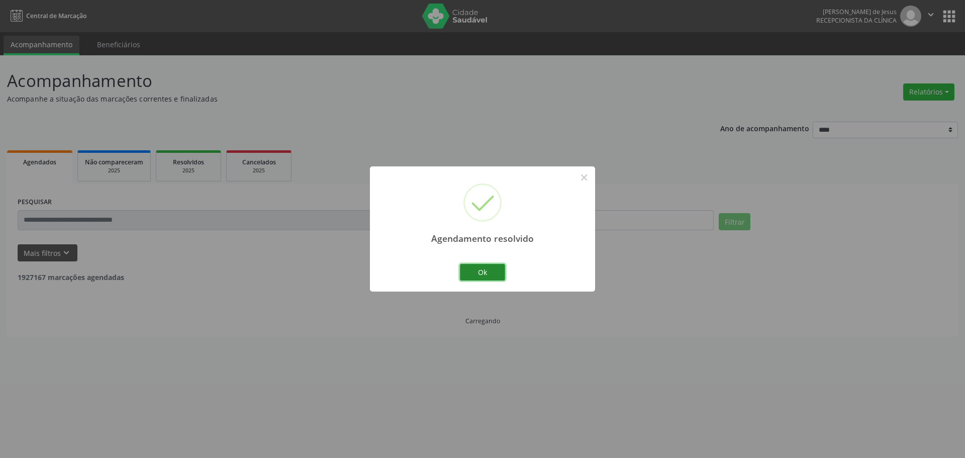
click at [468, 269] on button "Ok" at bounding box center [482, 272] width 45 height 17
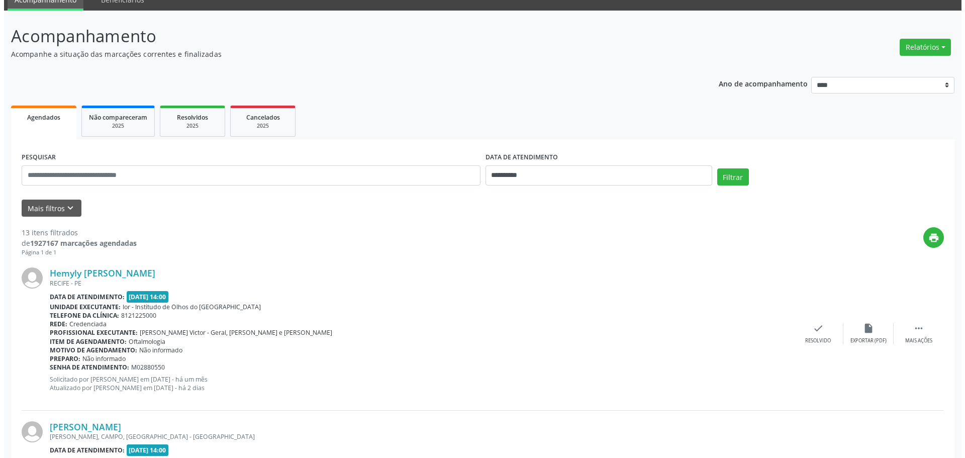
scroll to position [151, 0]
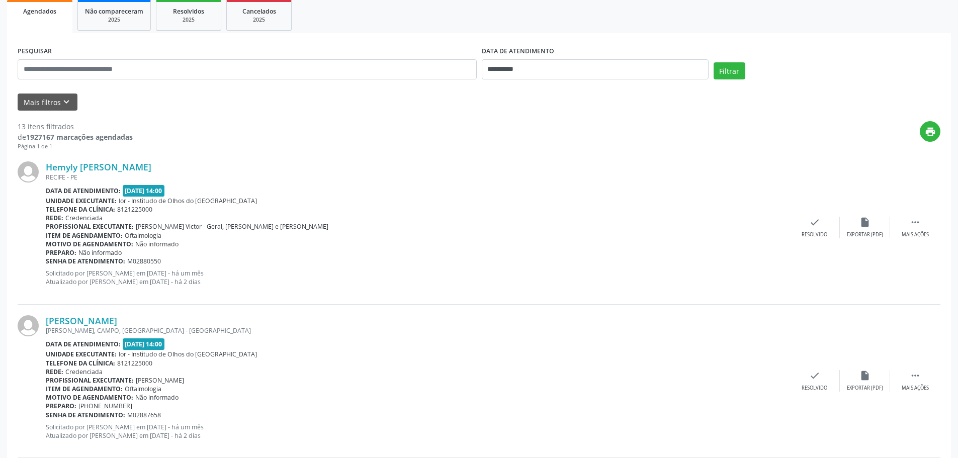
drag, startPoint x: 195, startPoint y: 159, endPoint x: 49, endPoint y: 158, distance: 146.3
click at [49, 158] on div "Hemyly [PERSON_NAME] [GEOGRAPHIC_DATA] - [GEOGRAPHIC_DATA] Data de atendimento:…" at bounding box center [479, 227] width 922 height 153
click at [813, 226] on icon "check" at bounding box center [814, 222] width 11 height 11
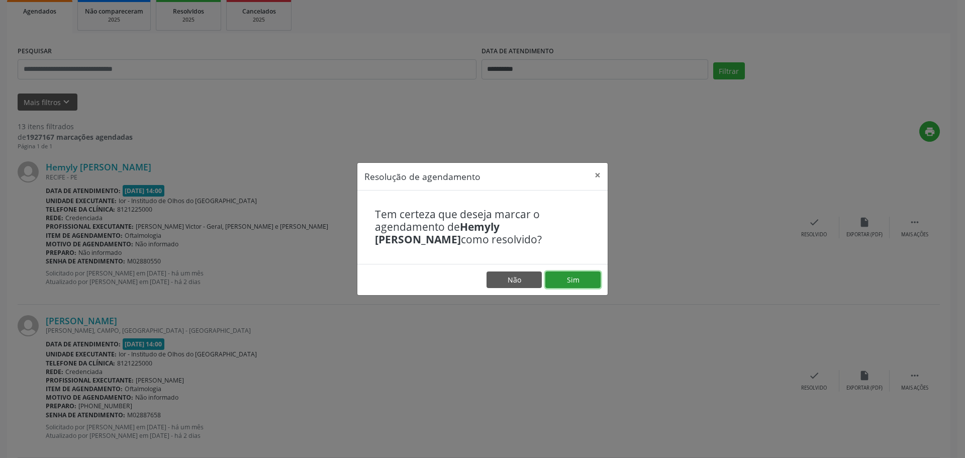
click at [573, 276] on button "Sim" at bounding box center [572, 279] width 55 height 17
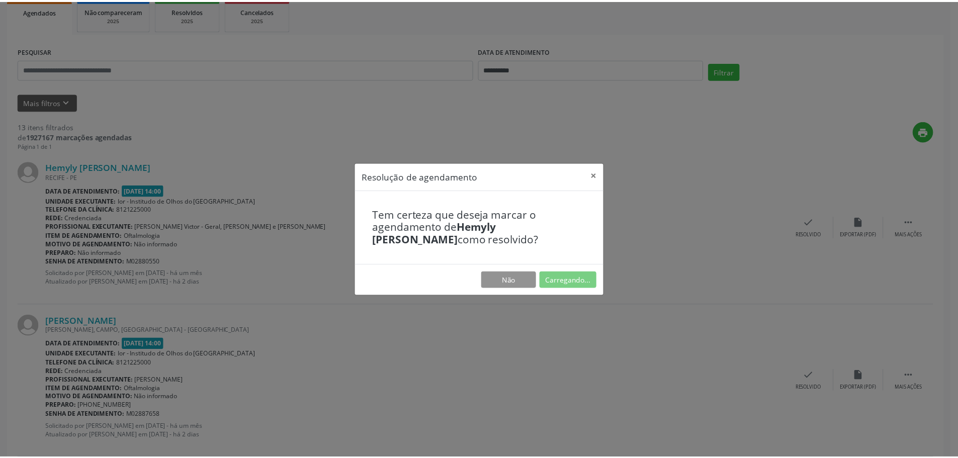
scroll to position [0, 0]
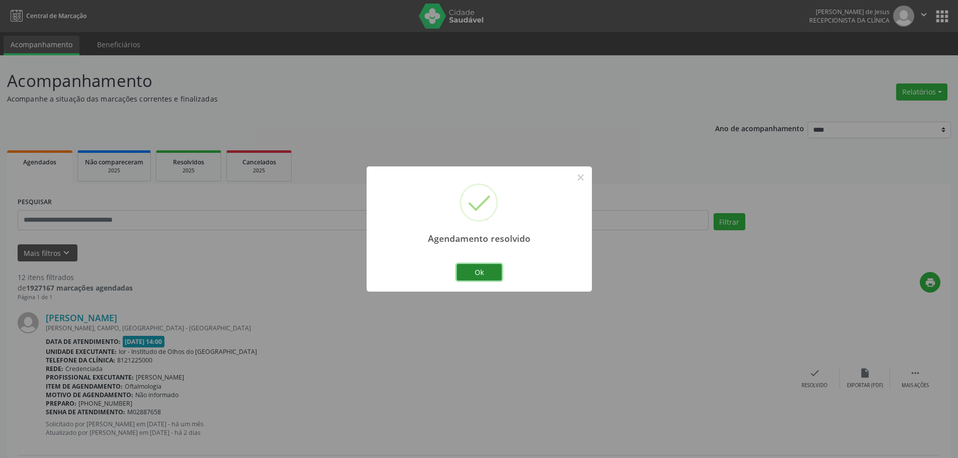
click at [477, 267] on button "Ok" at bounding box center [478, 272] width 45 height 17
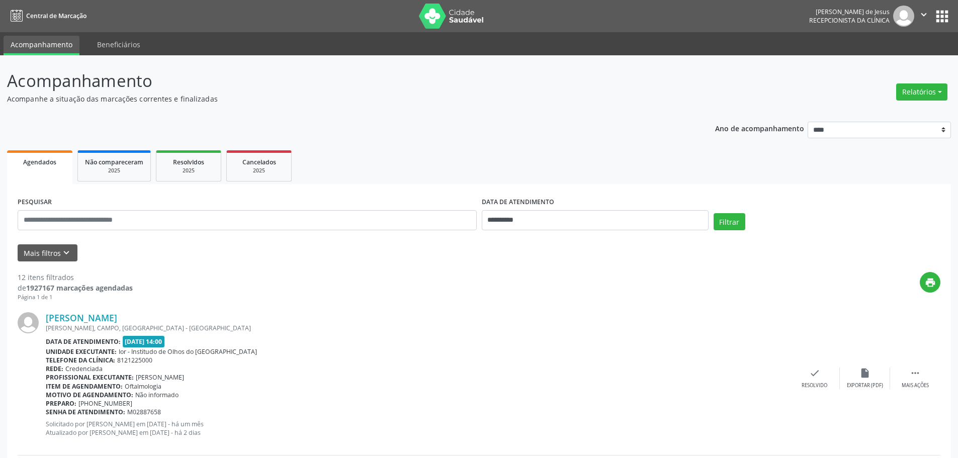
drag, startPoint x: 215, startPoint y: 316, endPoint x: 73, endPoint y: 291, distance: 144.1
click at [47, 314] on div "[PERSON_NAME]" at bounding box center [417, 317] width 743 height 11
click at [812, 376] on icon "check" at bounding box center [814, 372] width 11 height 11
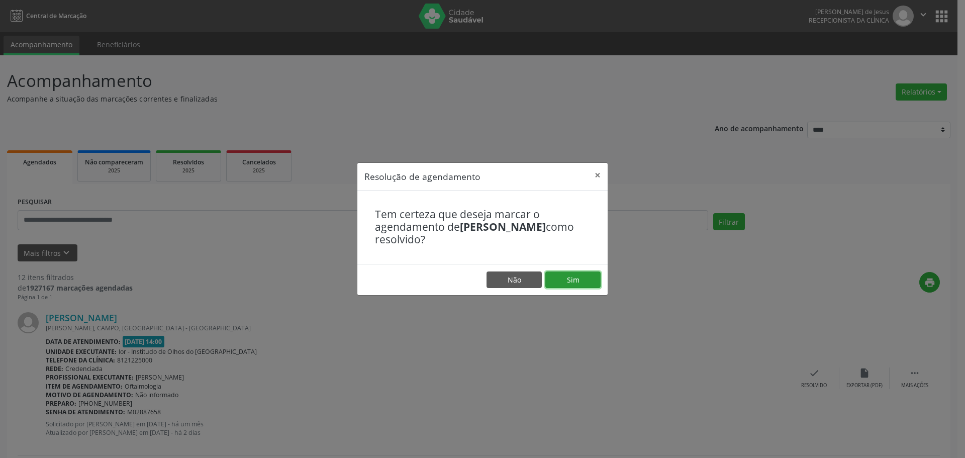
click at [569, 280] on button "Sim" at bounding box center [572, 279] width 55 height 17
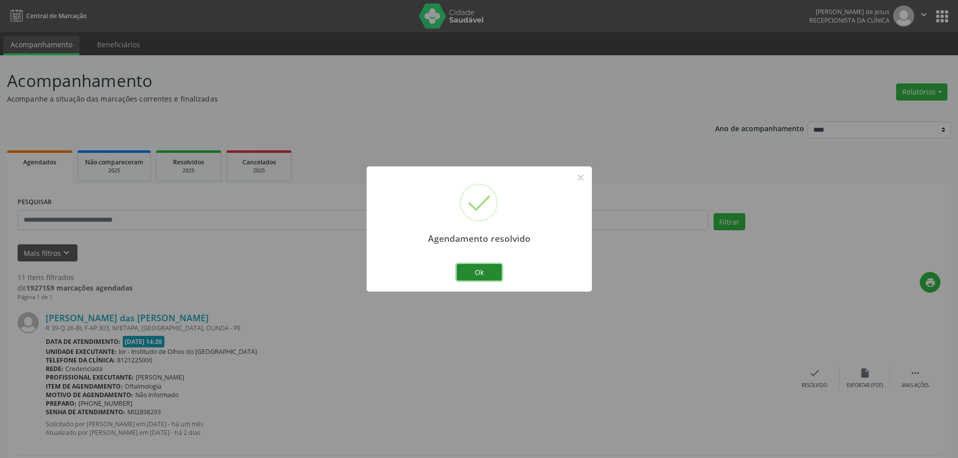
click at [476, 271] on button "Ok" at bounding box center [478, 272] width 45 height 17
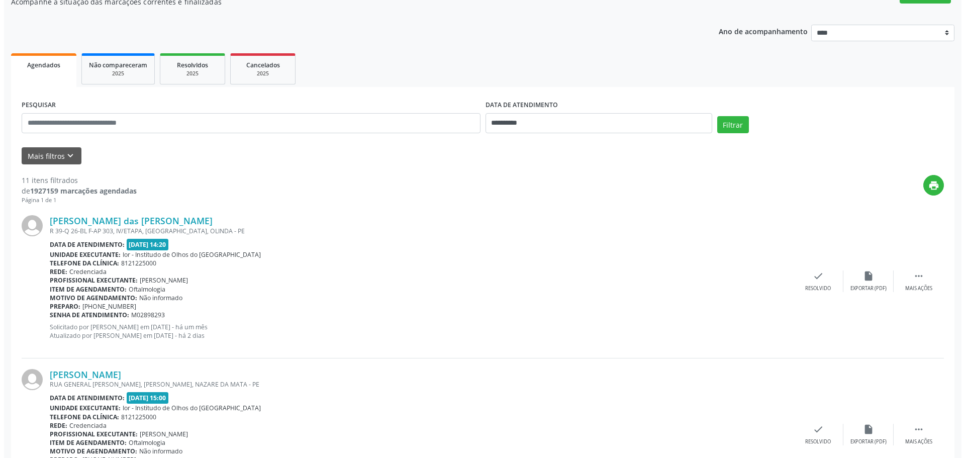
scroll to position [101, 0]
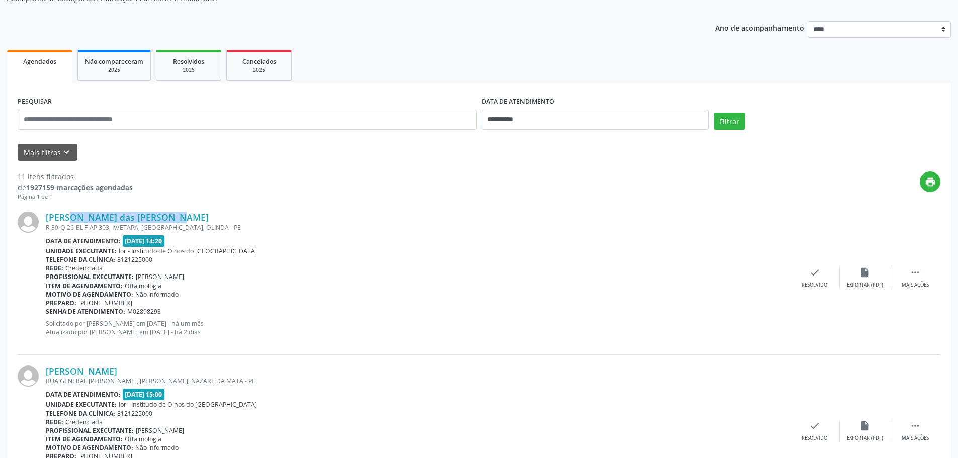
drag, startPoint x: 144, startPoint y: 217, endPoint x: 82, endPoint y: 182, distance: 70.9
click at [48, 218] on div "[PERSON_NAME] das [PERSON_NAME]" at bounding box center [417, 217] width 743 height 11
click at [809, 276] on div "check Resolvido" at bounding box center [814, 278] width 50 height 22
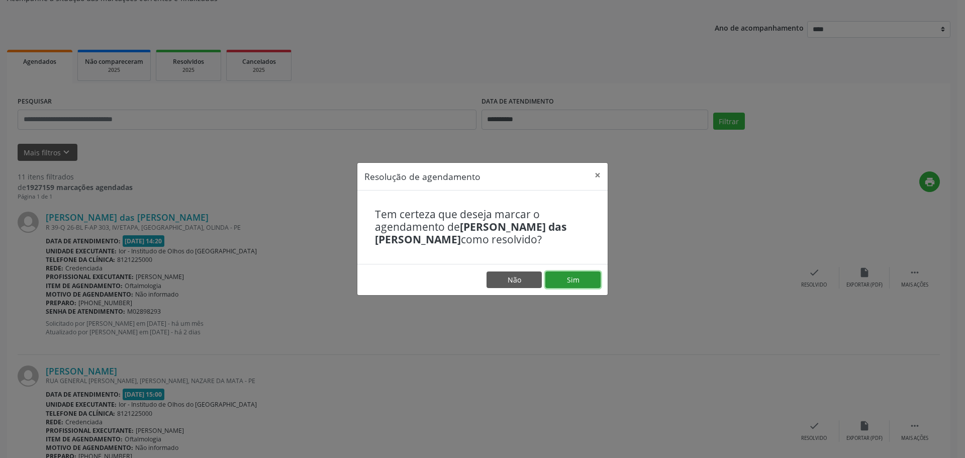
click at [564, 273] on button "Sim" at bounding box center [572, 279] width 55 height 17
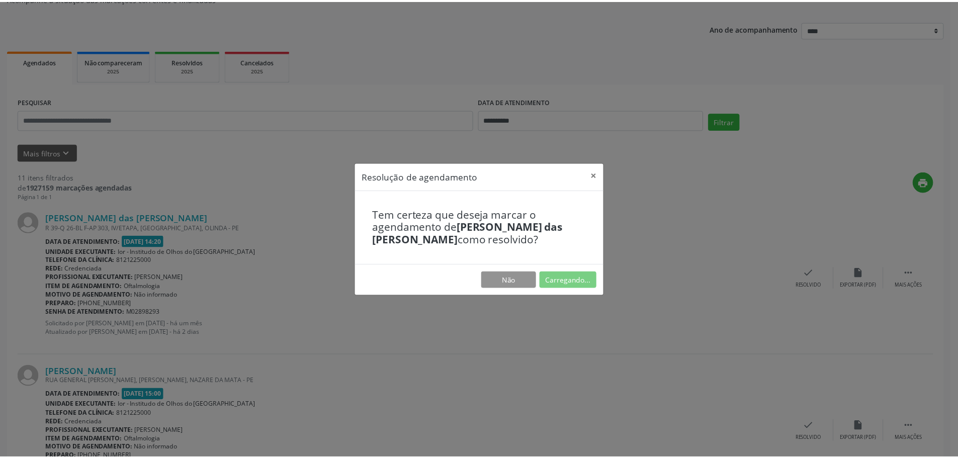
scroll to position [0, 0]
